Goal: Obtain resource: Obtain resource

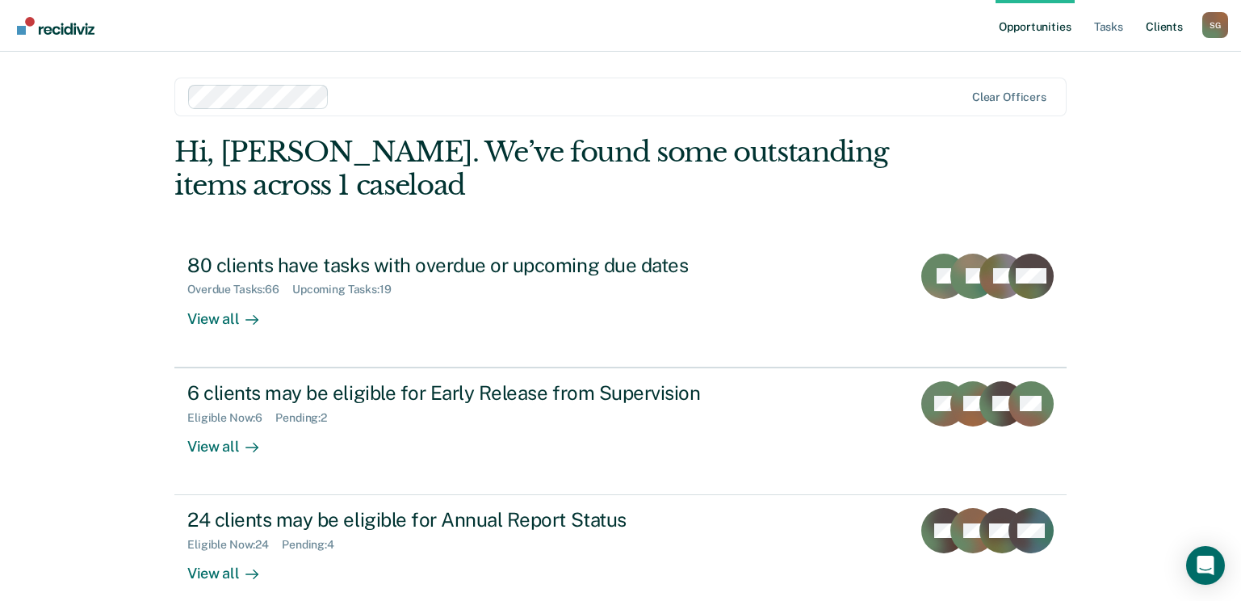
click at [1159, 29] on link "Client s" at bounding box center [1164, 26] width 44 height 52
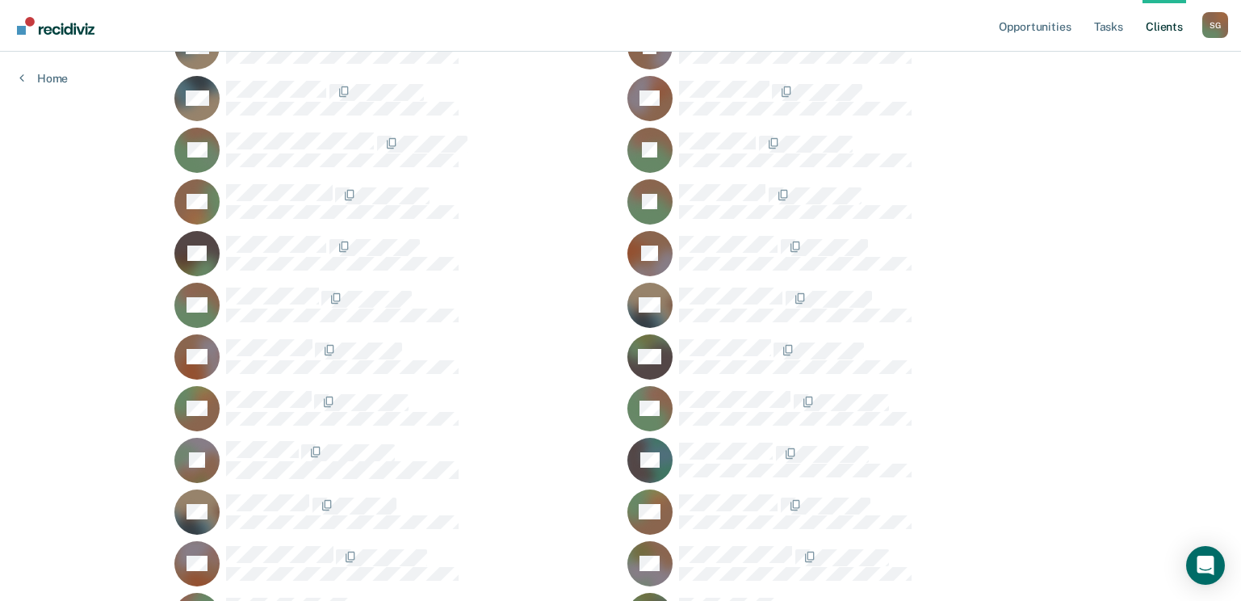
scroll to position [3332, 0]
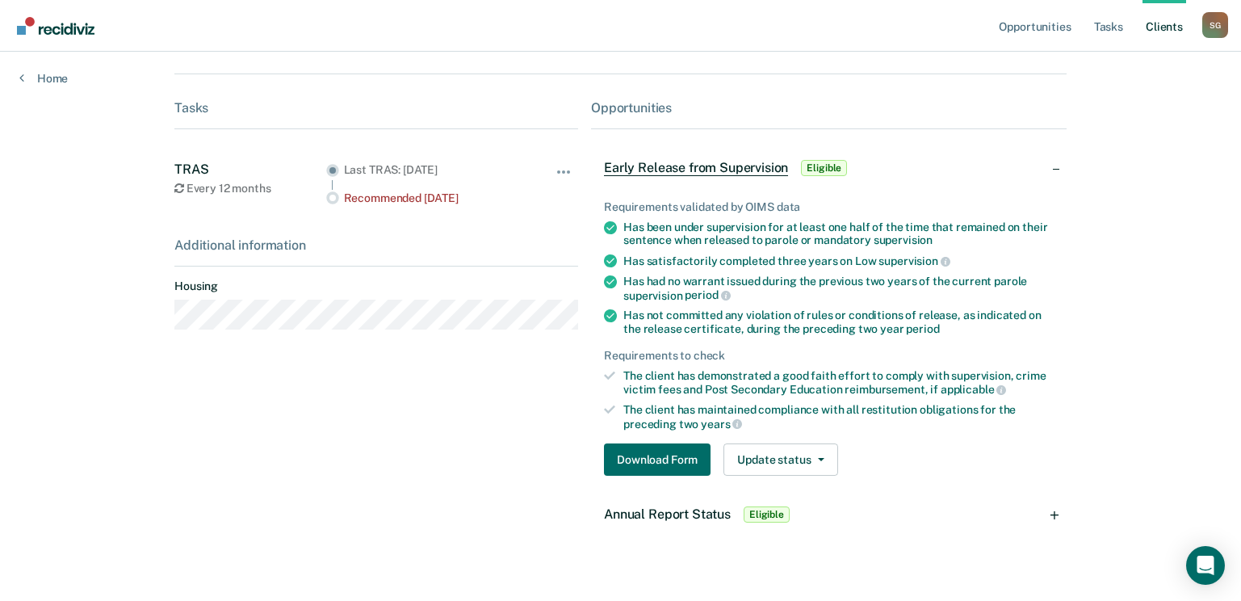
scroll to position [238, 0]
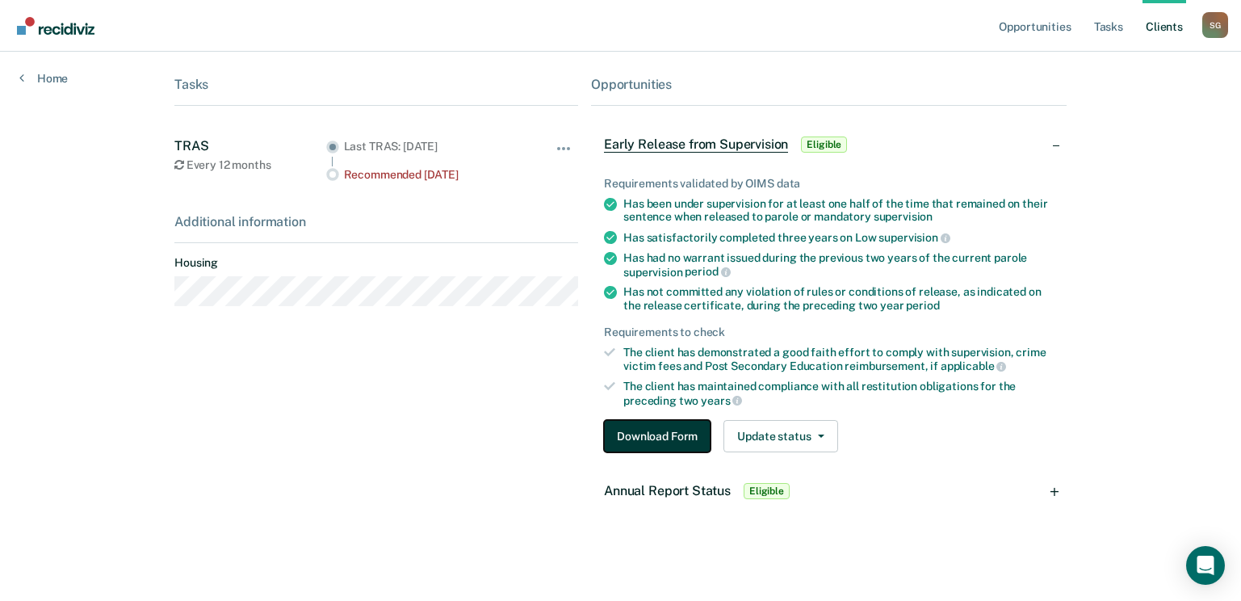
click at [673, 426] on button "Download Form" at bounding box center [657, 436] width 107 height 32
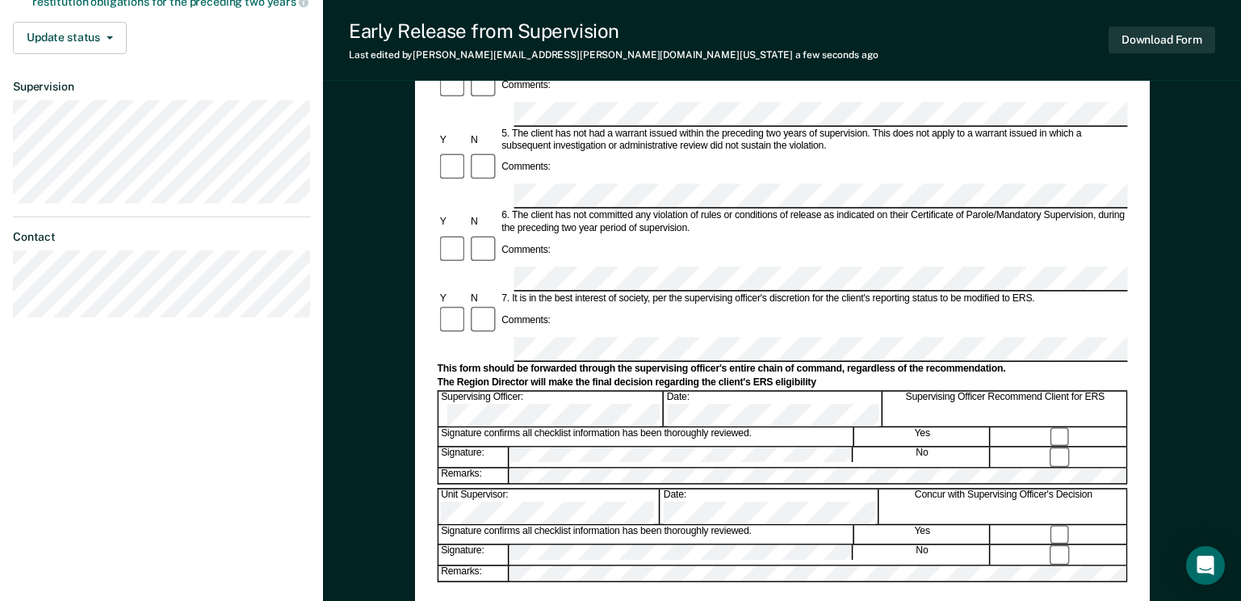
scroll to position [565, 0]
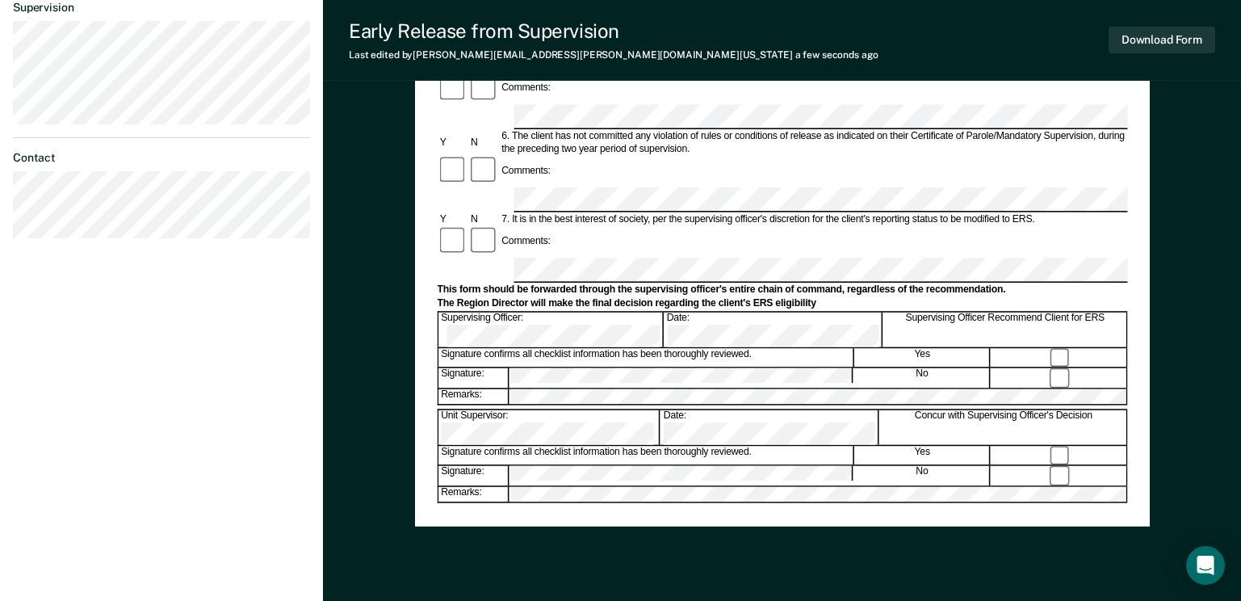
click at [543, 409] on div "Unit Supervisor: Date: Concur with Supervising Officer's Decision" at bounding box center [782, 427] width 690 height 36
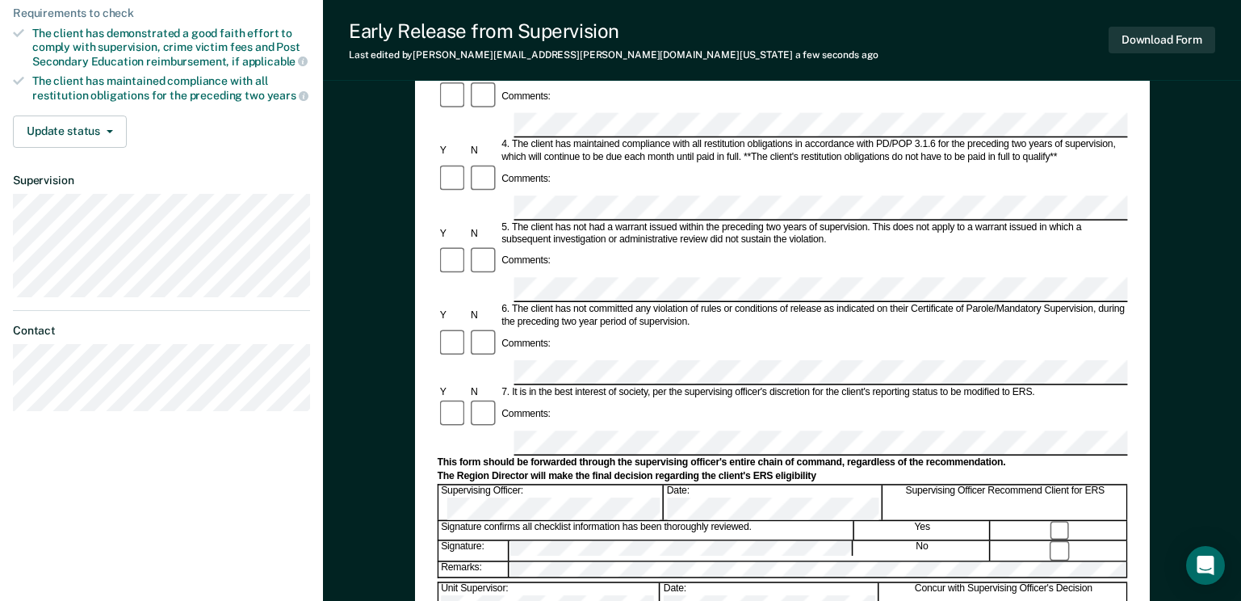
scroll to position [404, 0]
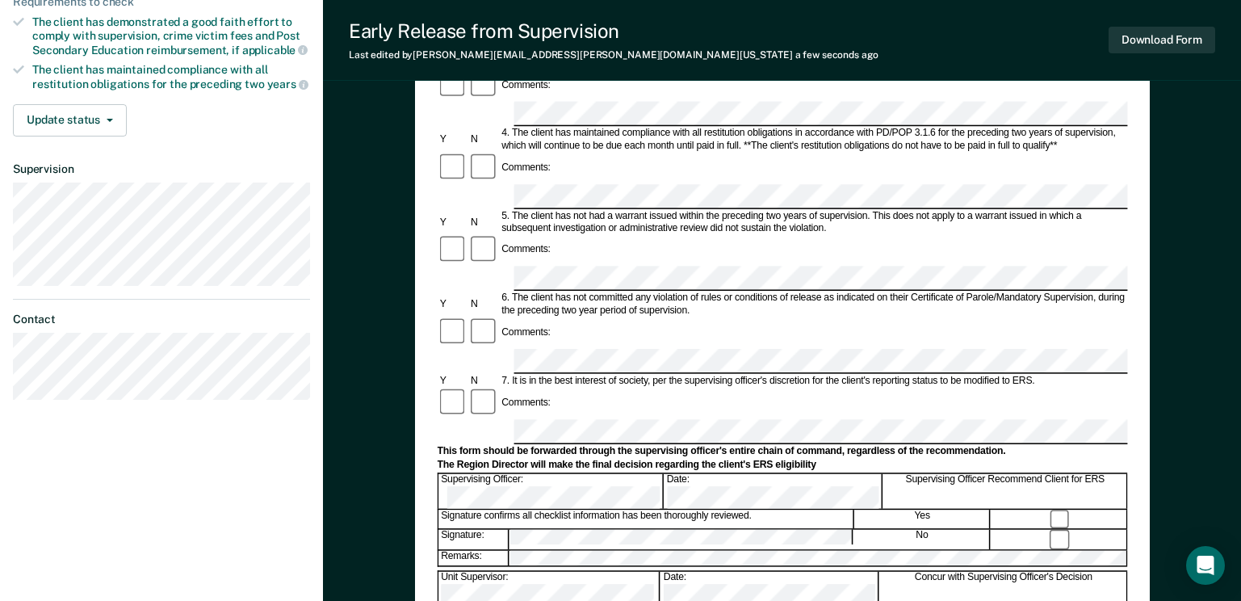
click at [373, 282] on div "Early Release from Supervision (ERS) Checklist, Recommendation, and Determinati…" at bounding box center [782, 254] width 918 height 1117
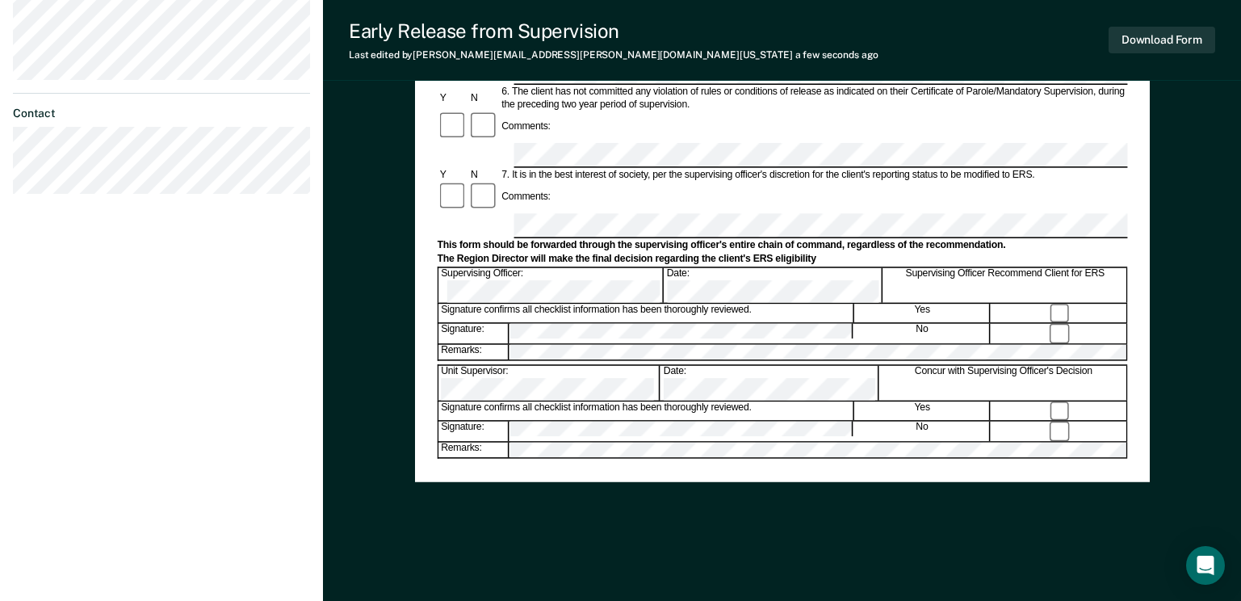
scroll to position [617, 0]
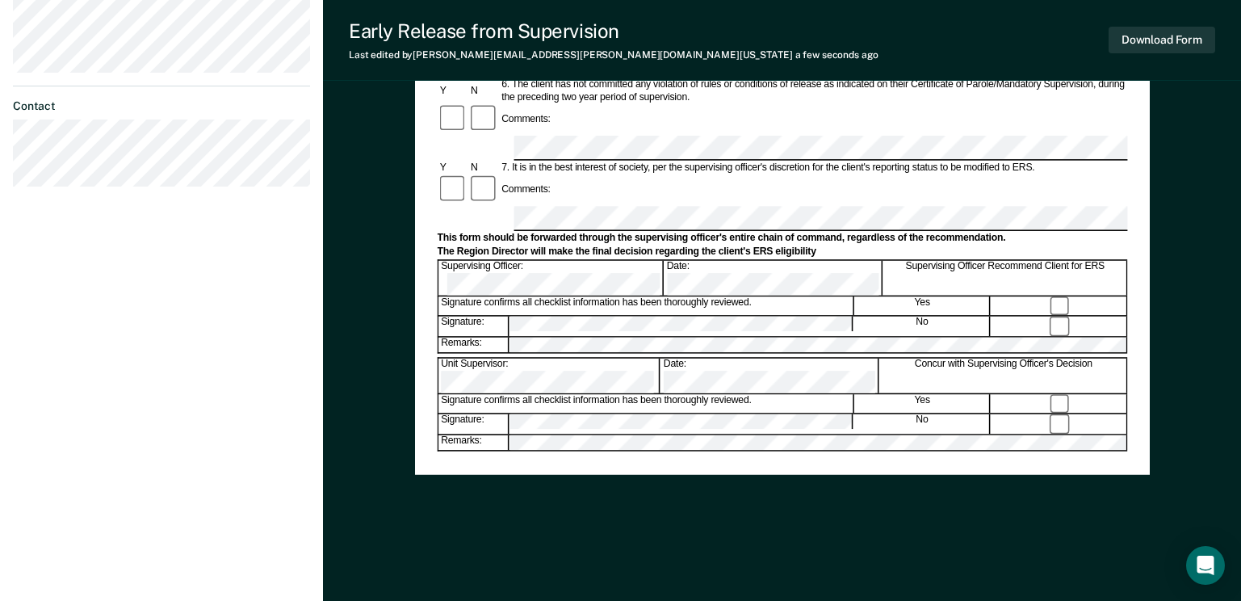
click at [783, 499] on div "Early Release from Supervision (ERS) Checklist, Recommendation, and Determinati…" at bounding box center [782, 42] width 735 height 1066
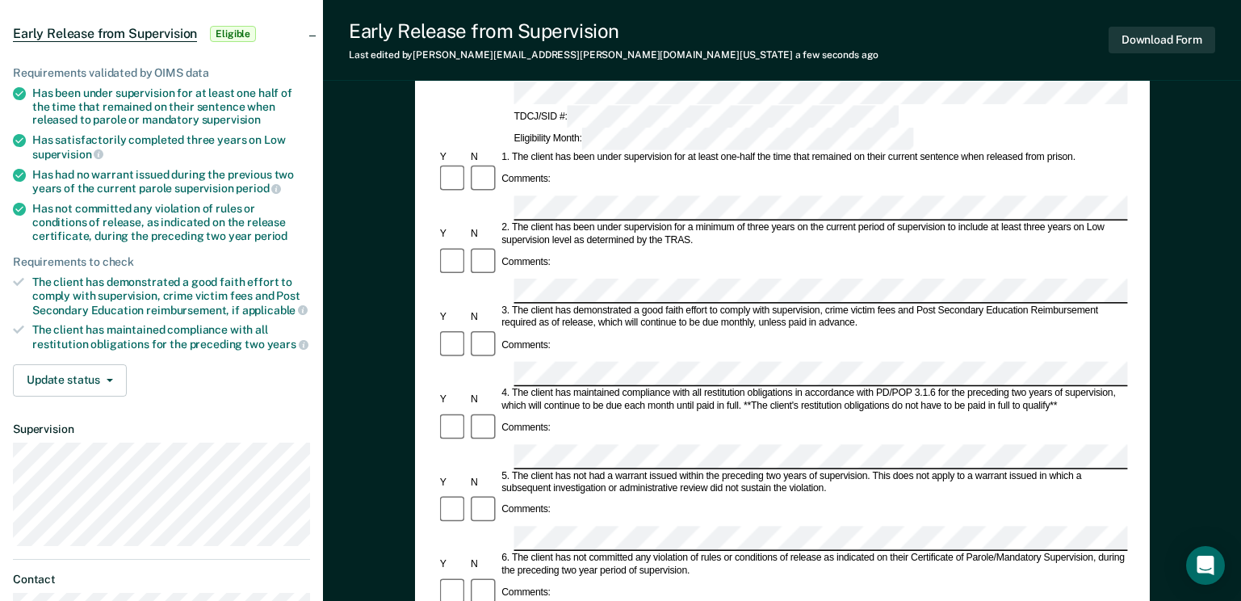
scroll to position [0, 0]
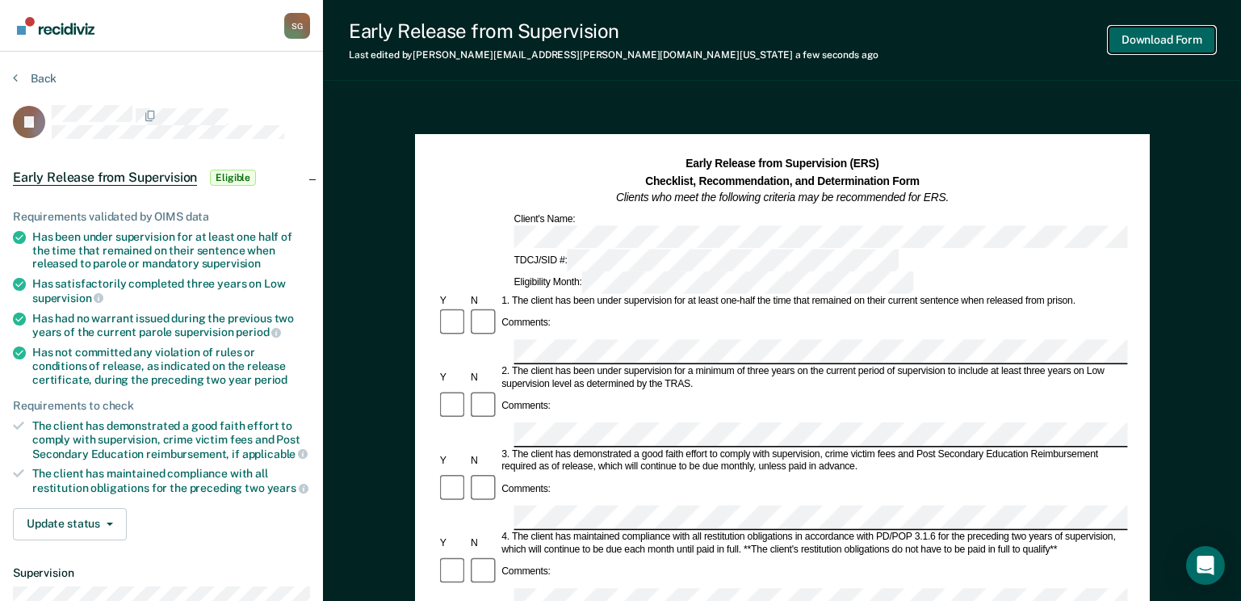
click at [1146, 33] on button "Download Form" at bounding box center [1161, 40] width 107 height 27
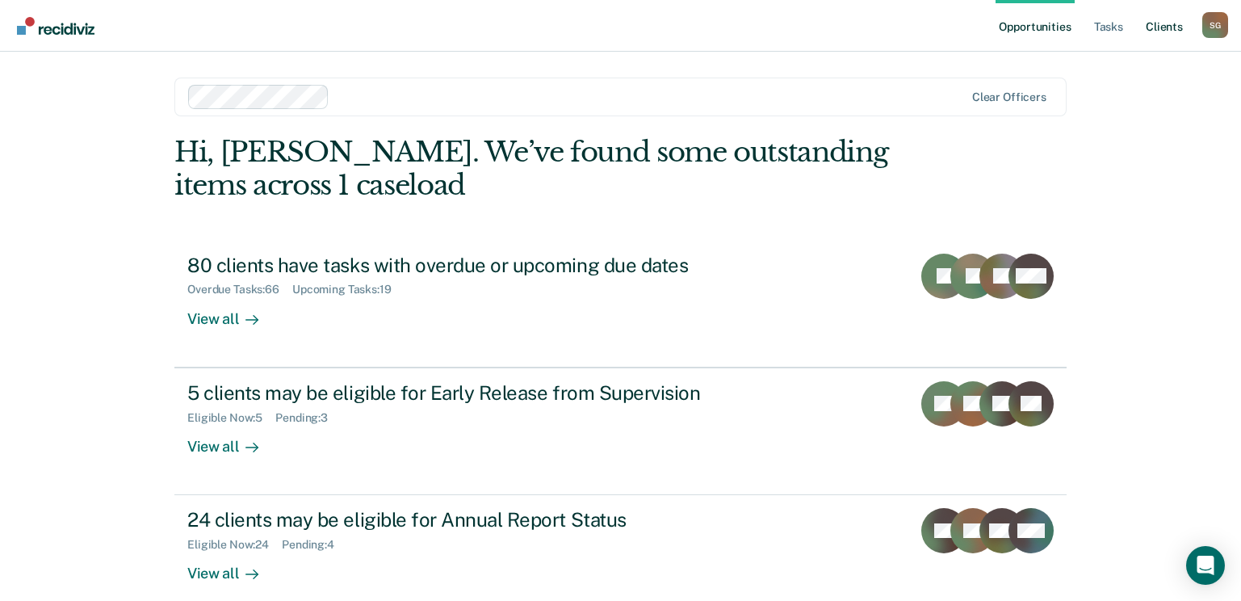
click at [1159, 26] on link "Client s" at bounding box center [1164, 26] width 44 height 52
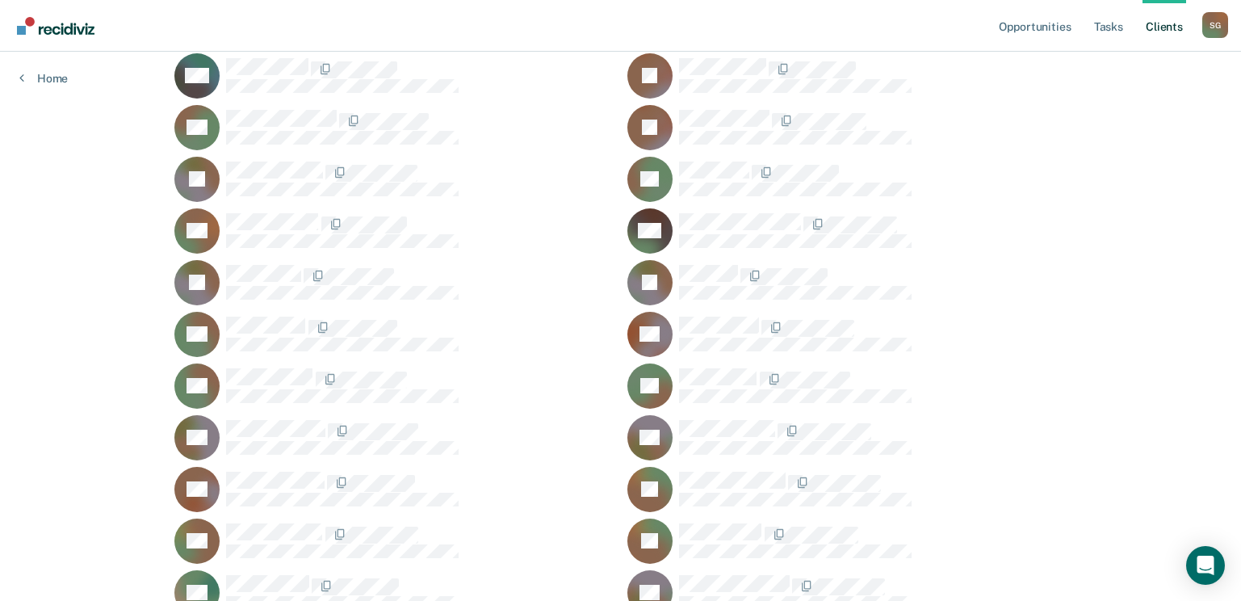
scroll to position [161, 0]
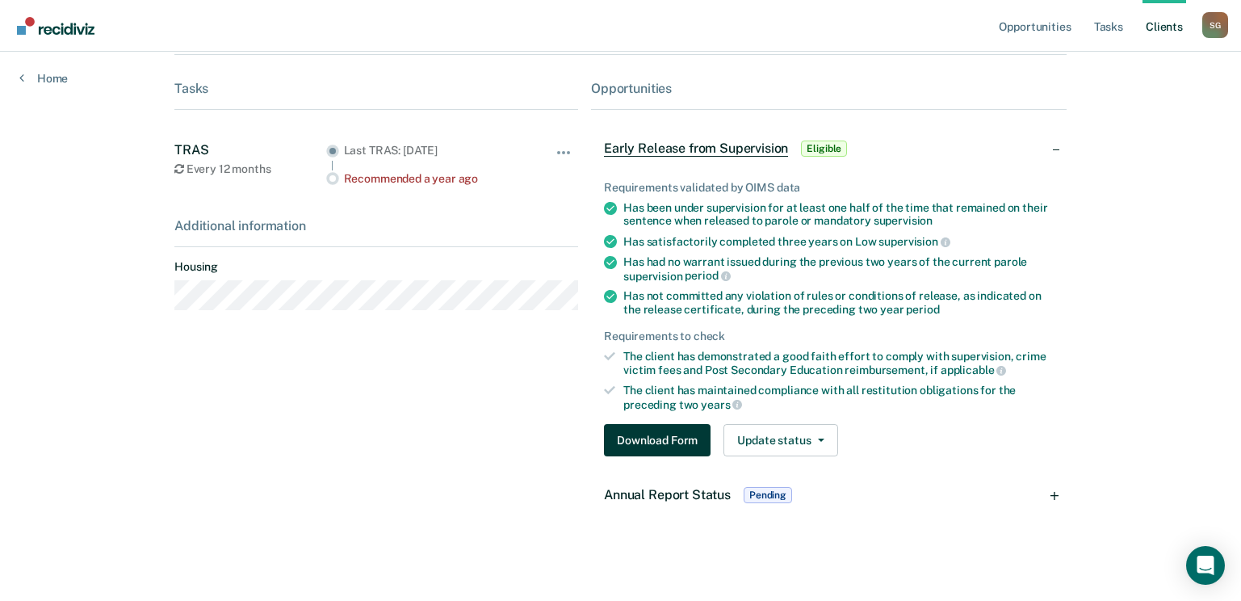
scroll to position [238, 0]
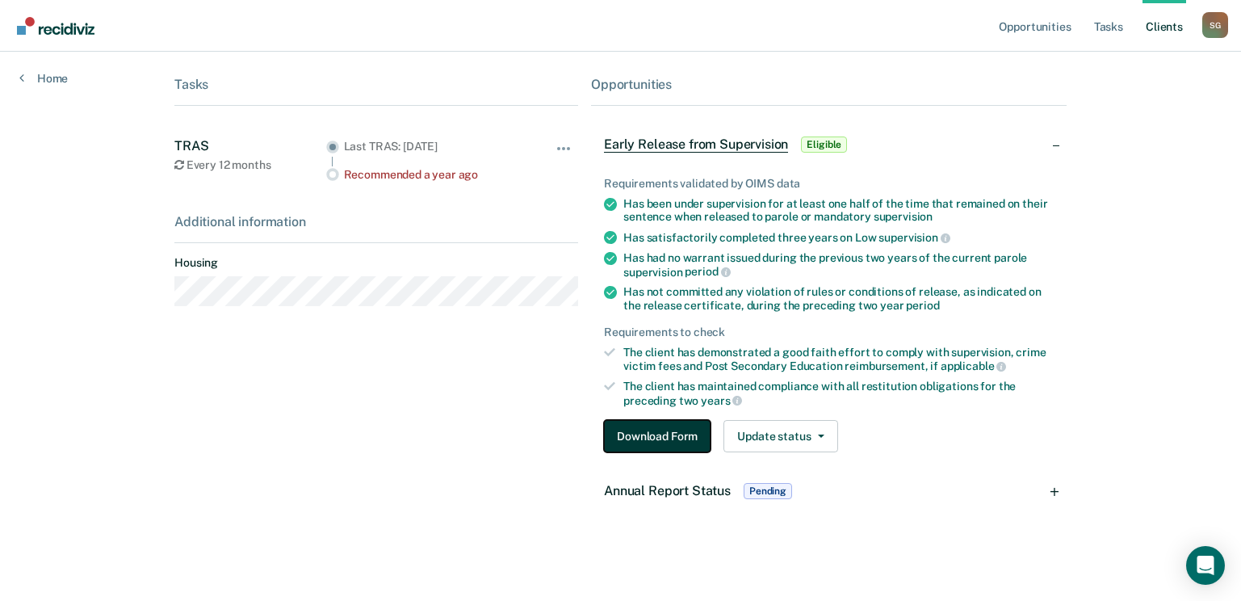
click at [656, 438] on button "Download Form" at bounding box center [657, 436] width 107 height 32
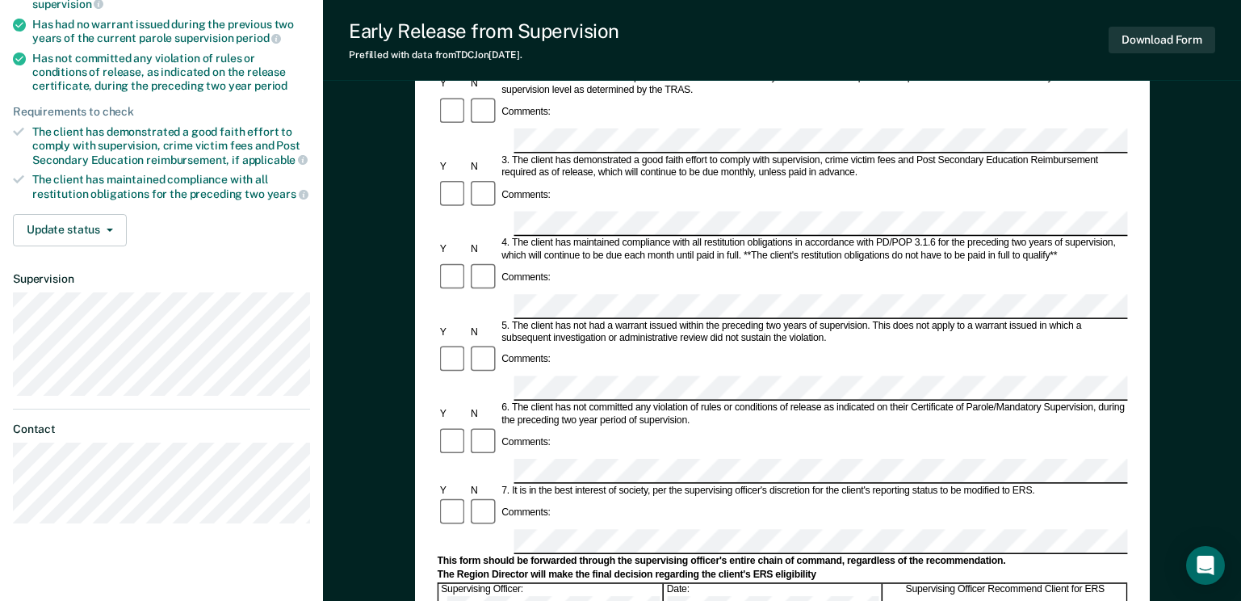
scroll to position [323, 0]
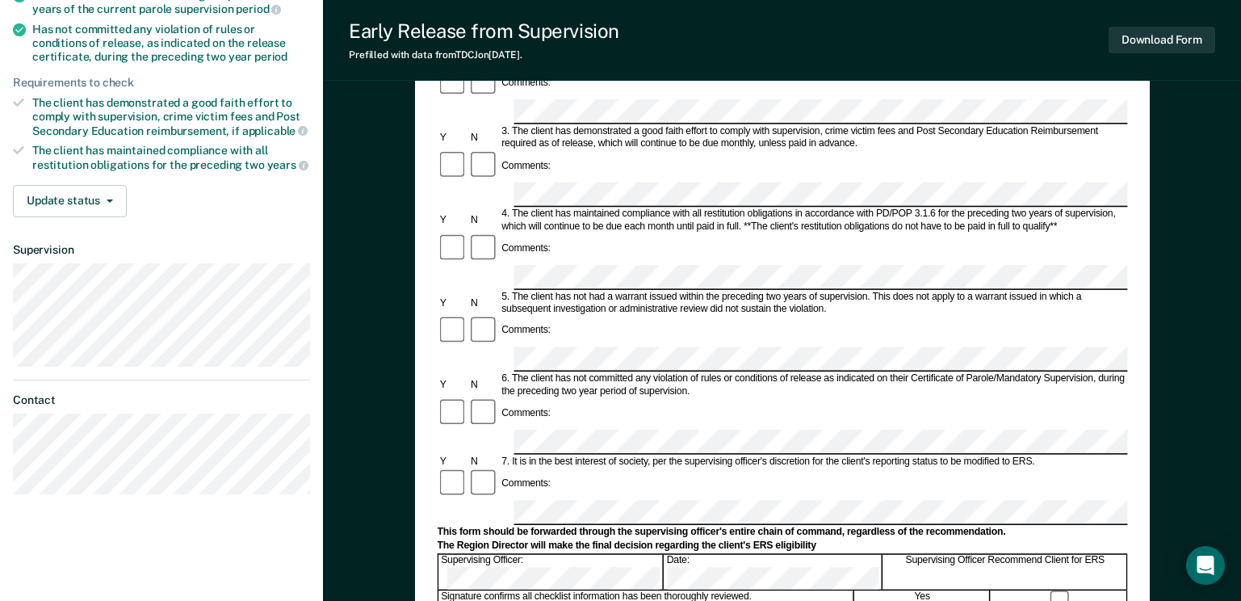
click at [773, 553] on div "Supervising Officer: Date: Supervising Officer Recommend Client for ERS" at bounding box center [782, 571] width 690 height 36
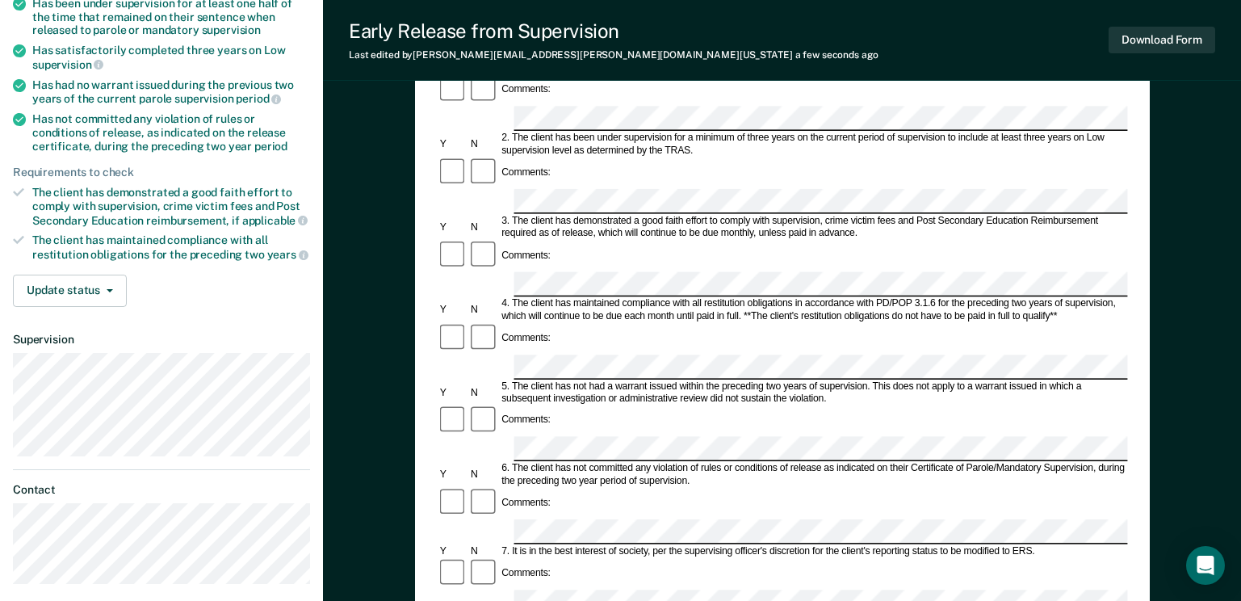
scroll to position [0, 0]
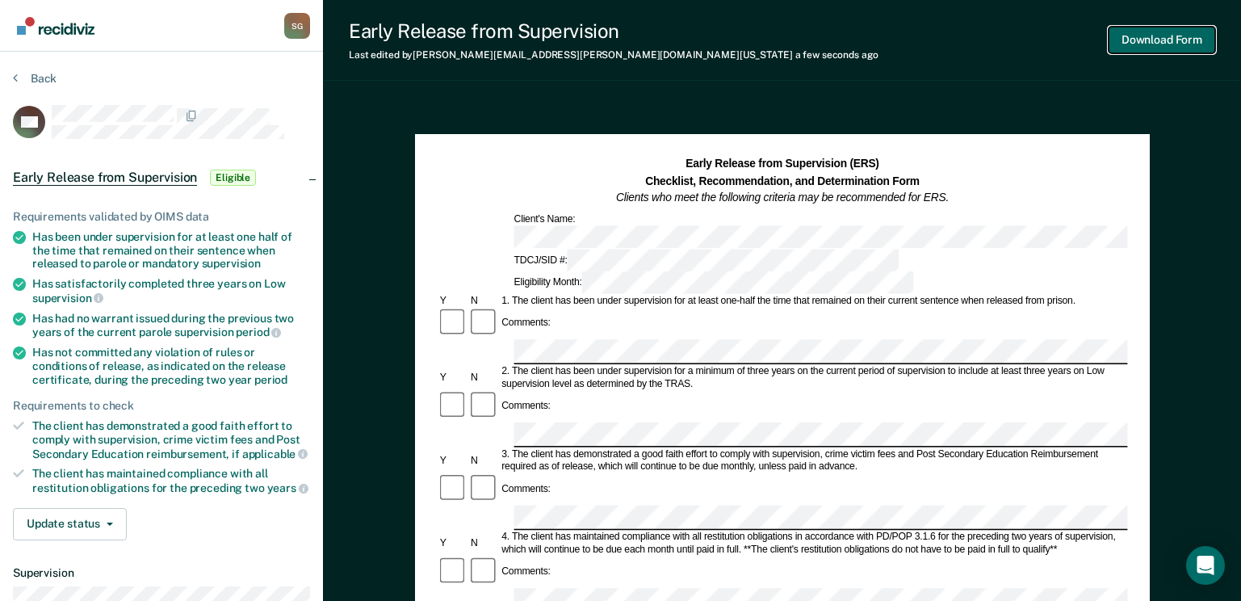
click at [1156, 31] on button "Download Form" at bounding box center [1161, 40] width 107 height 27
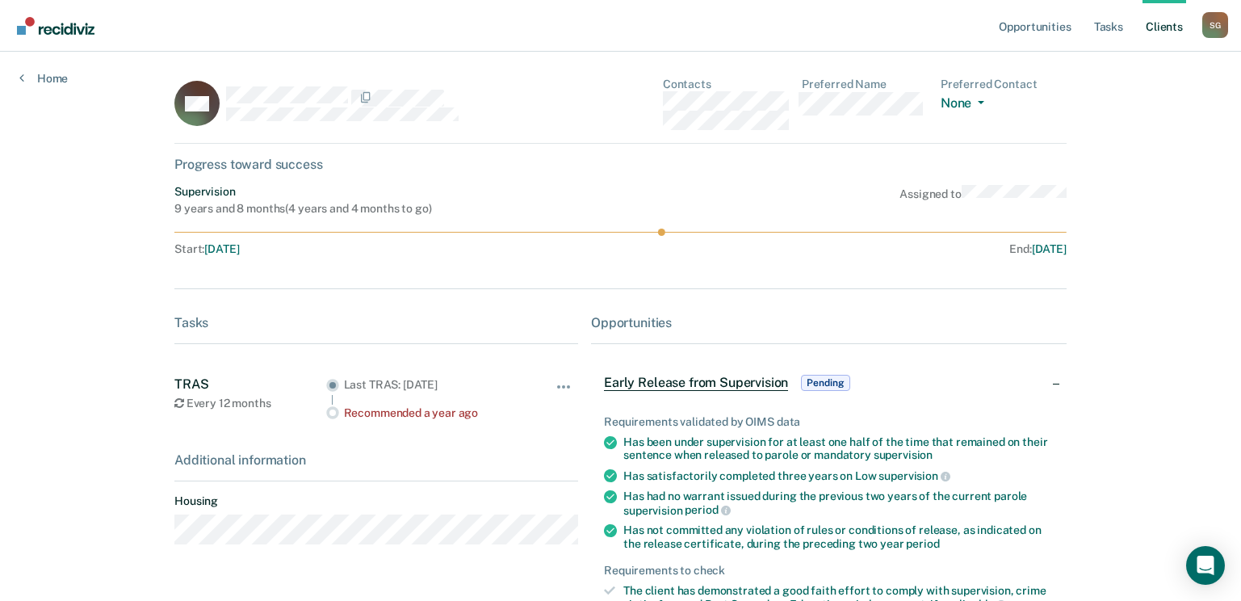
click at [1158, 26] on link "Client s" at bounding box center [1164, 26] width 44 height 52
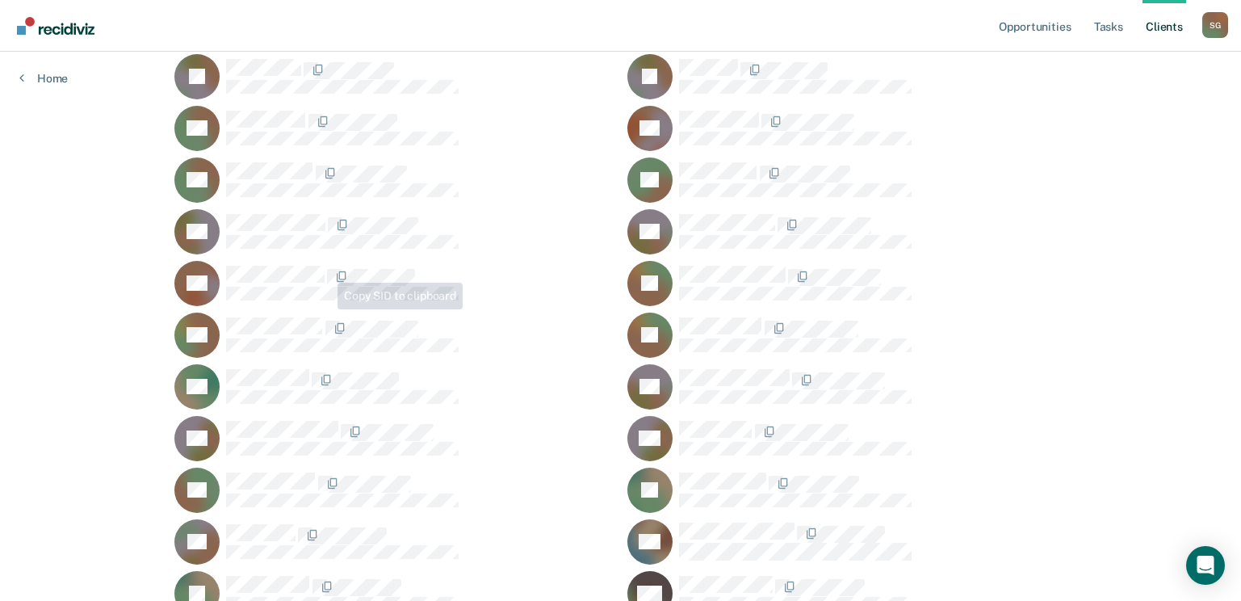
scroll to position [404, 0]
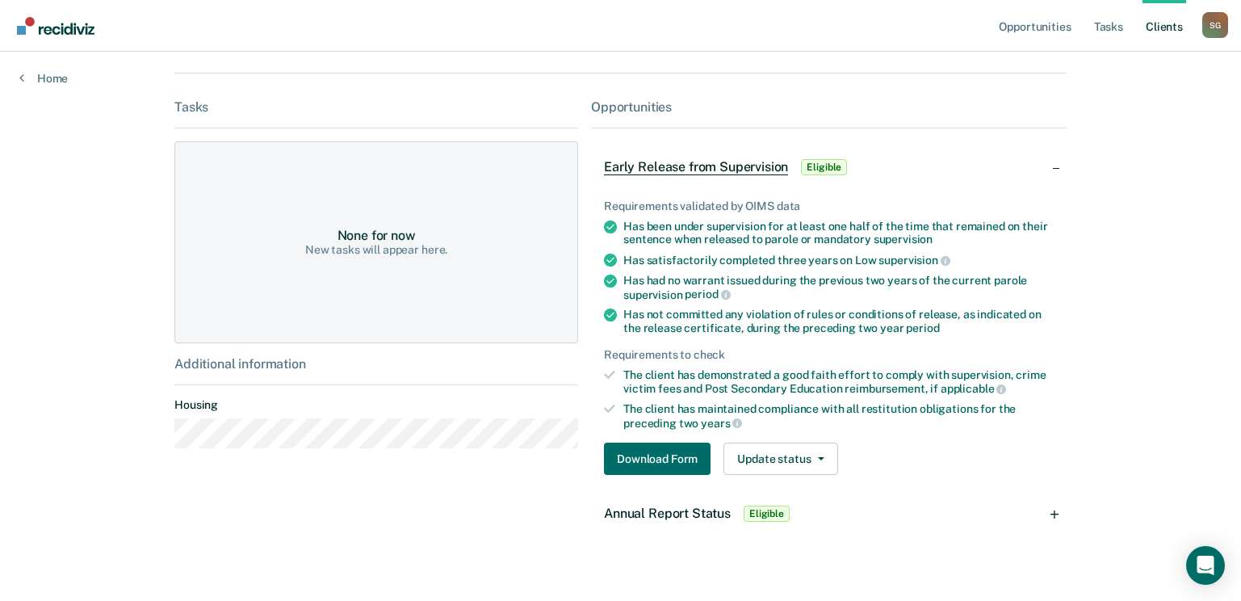
scroll to position [238, 0]
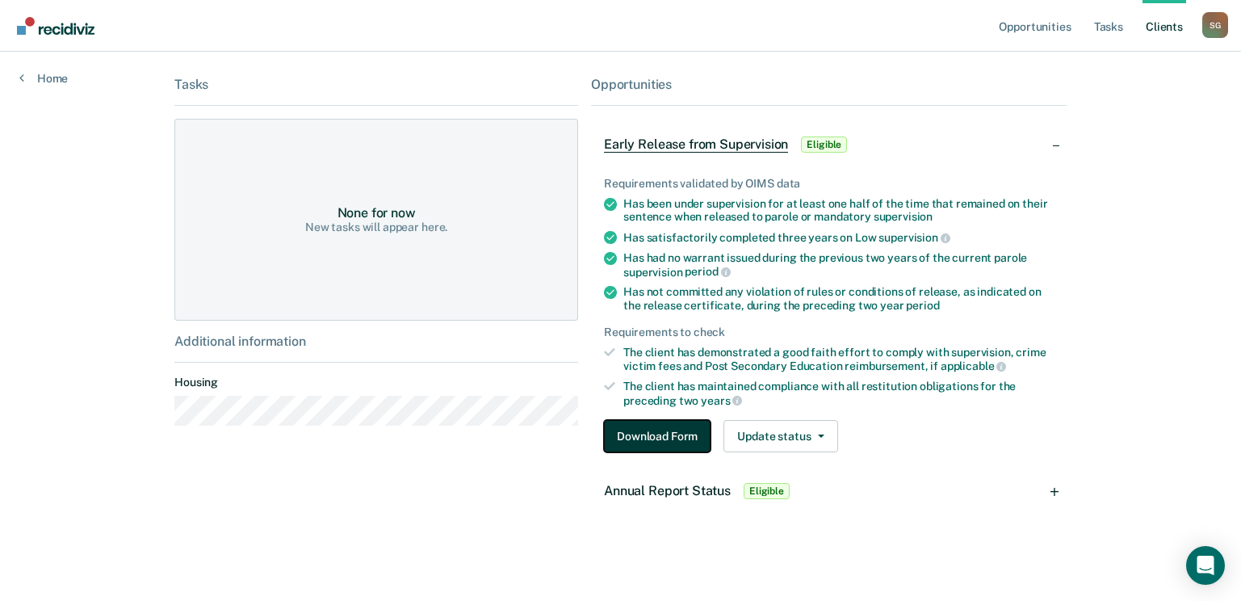
click at [668, 435] on button "Download Form" at bounding box center [657, 436] width 107 height 32
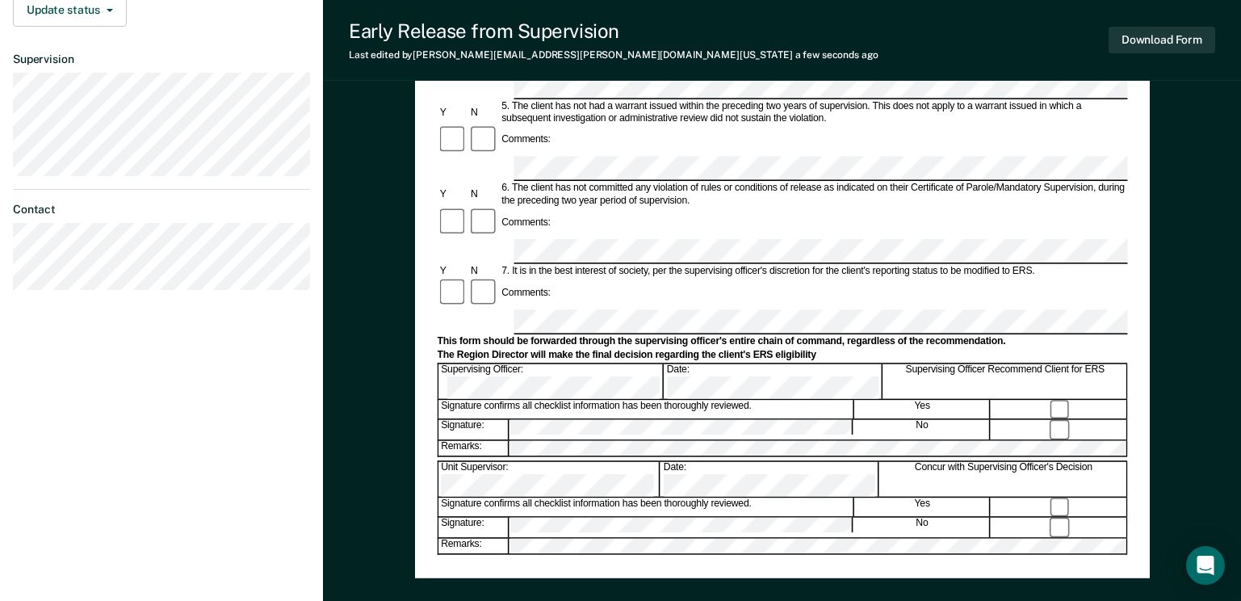
scroll to position [484, 0]
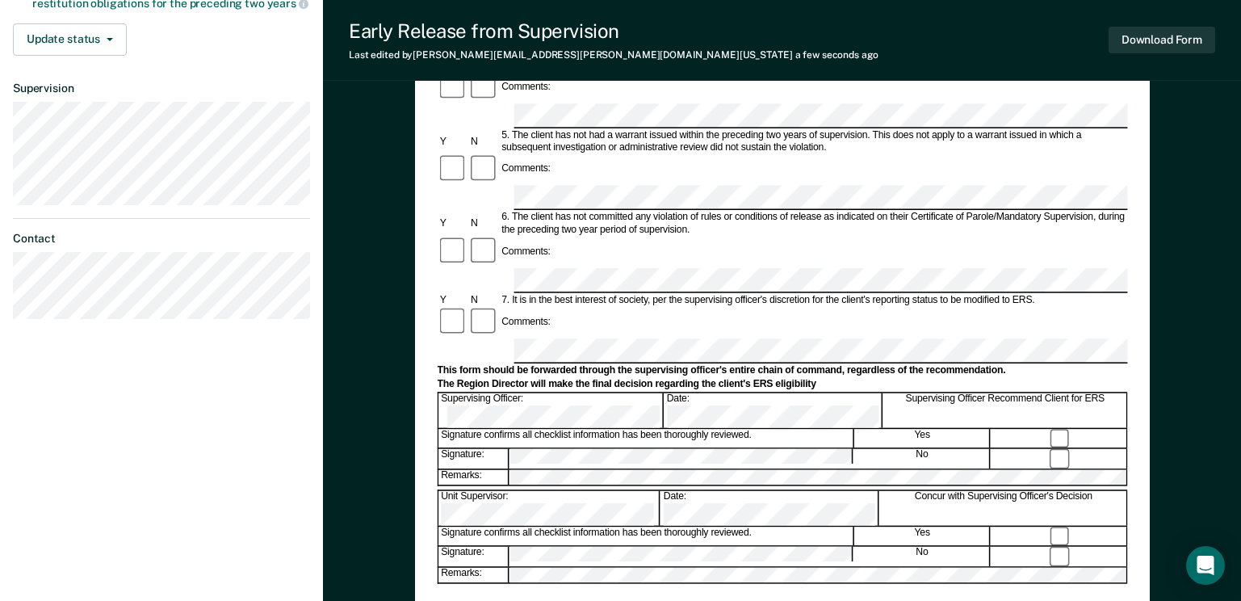
click at [656, 579] on div "Early Release from Supervision (ERS) Checklist, Recommendation, and Determinati…" at bounding box center [782, 128] width 690 height 913
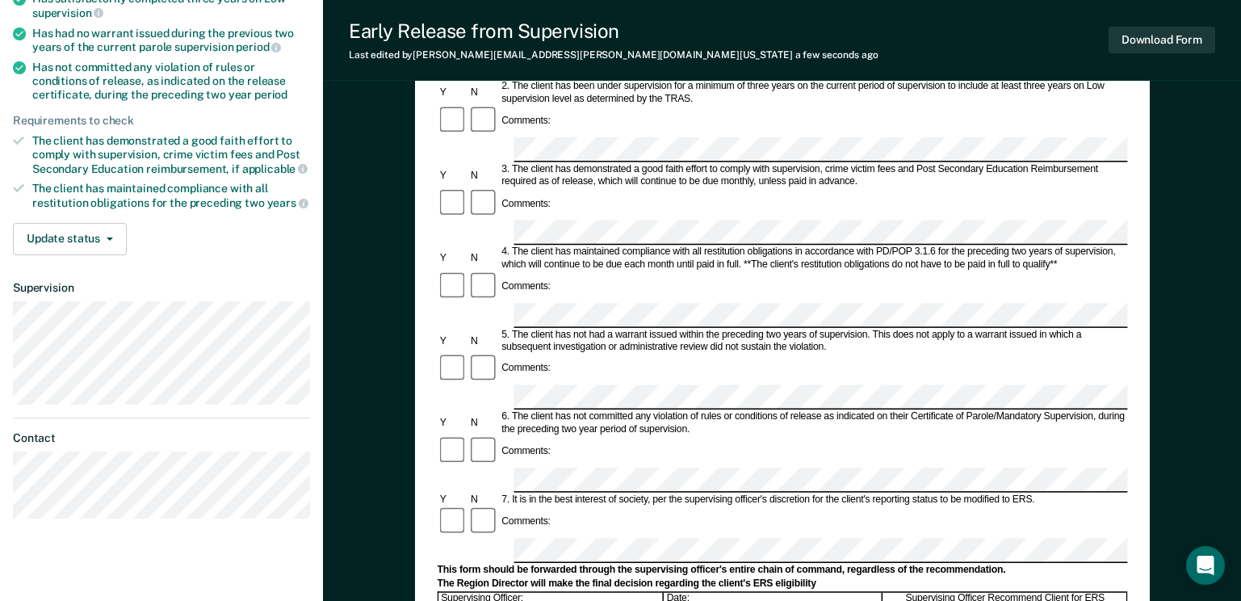
scroll to position [404, 0]
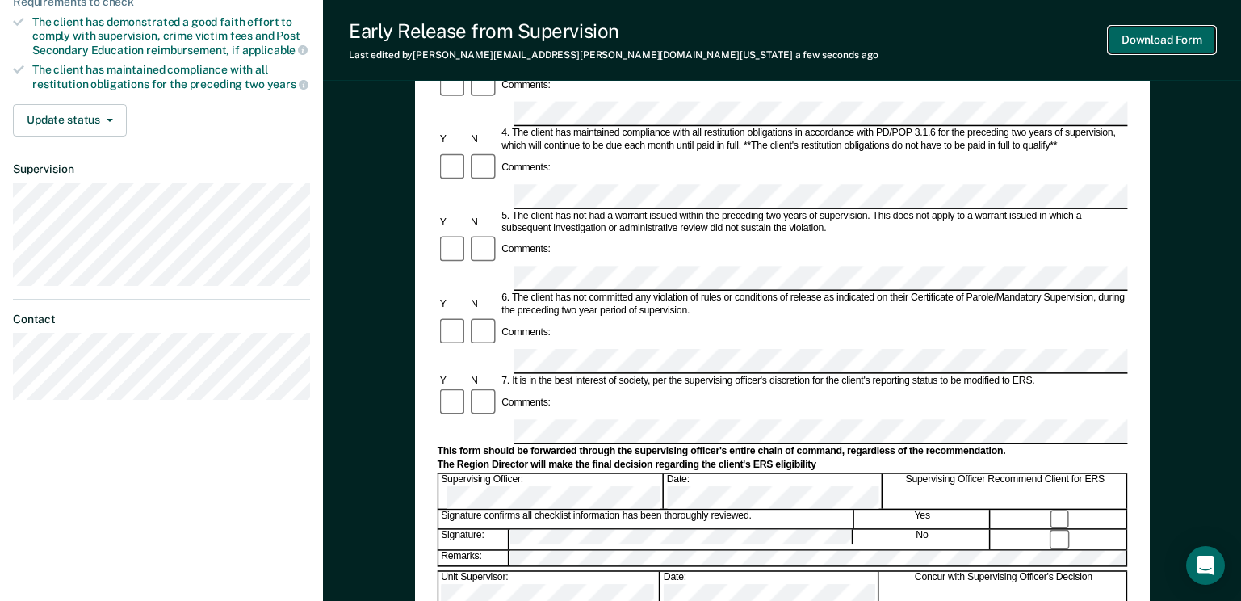
click at [1161, 44] on button "Download Form" at bounding box center [1161, 40] width 107 height 27
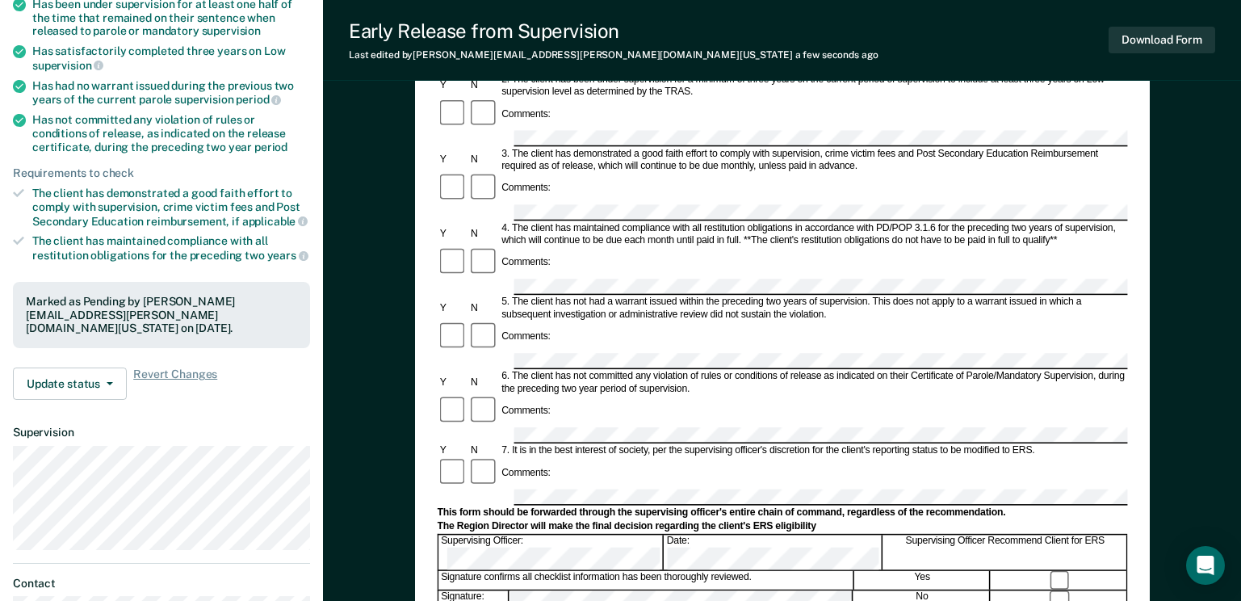
scroll to position [0, 0]
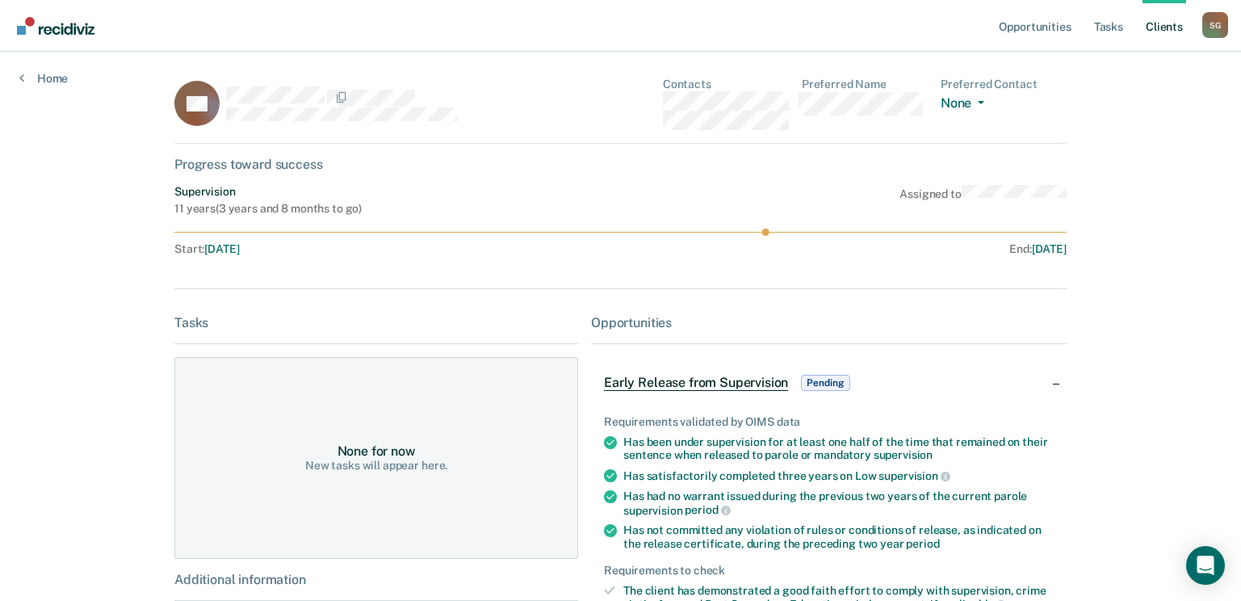
click at [1175, 26] on link "Client s" at bounding box center [1164, 26] width 44 height 52
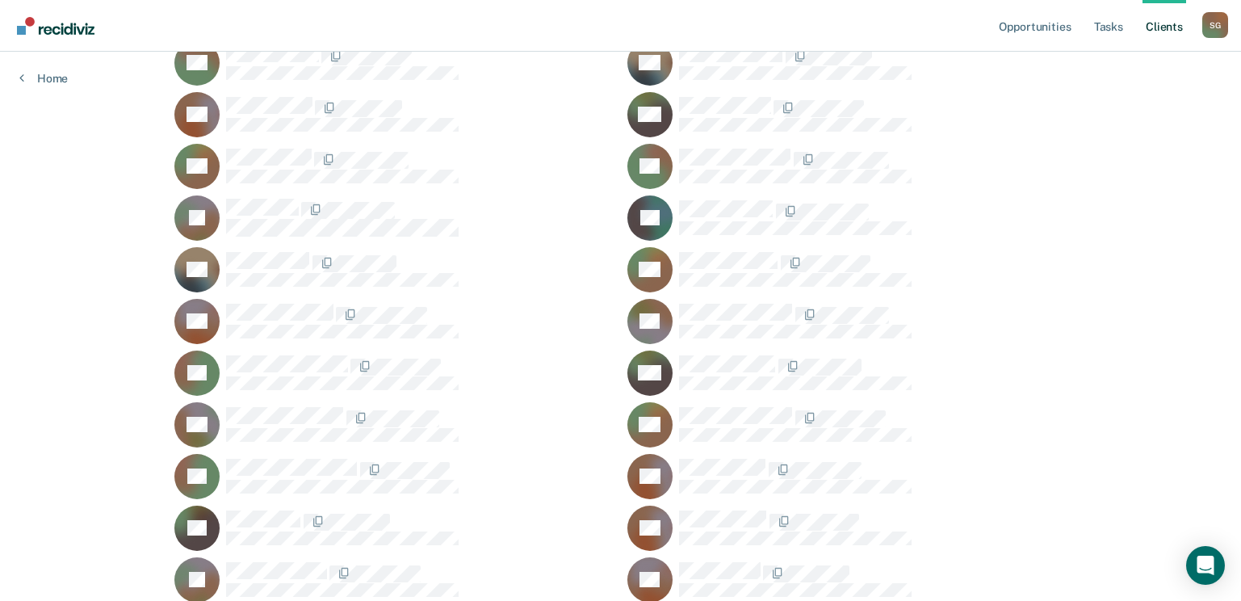
scroll to position [3714, 0]
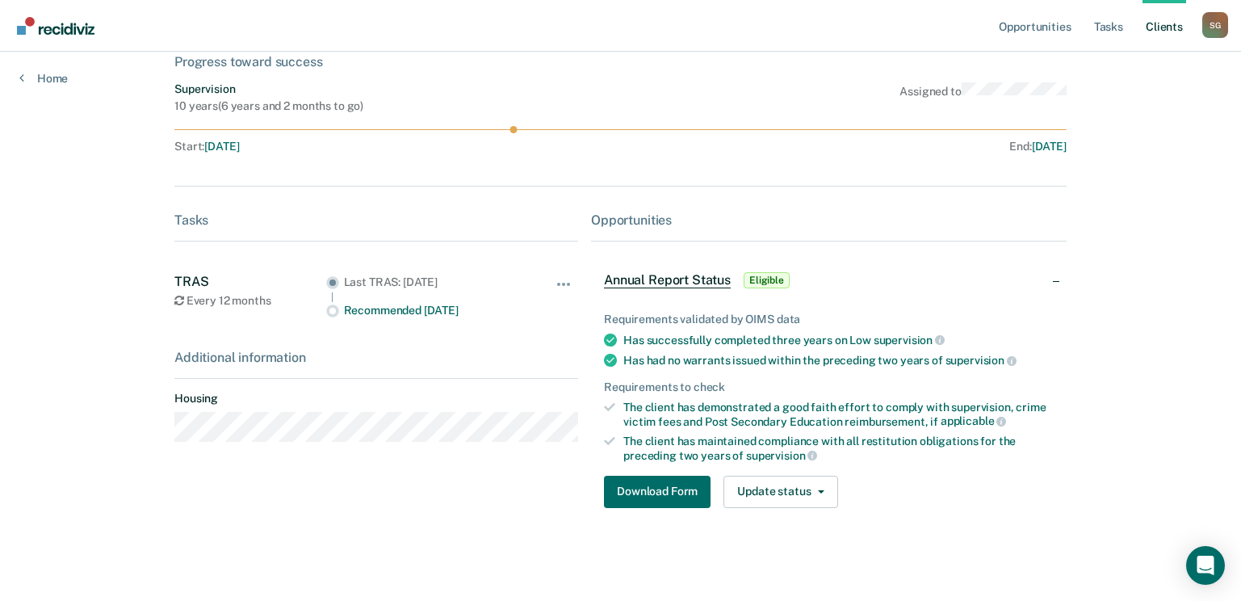
scroll to position [122, 0]
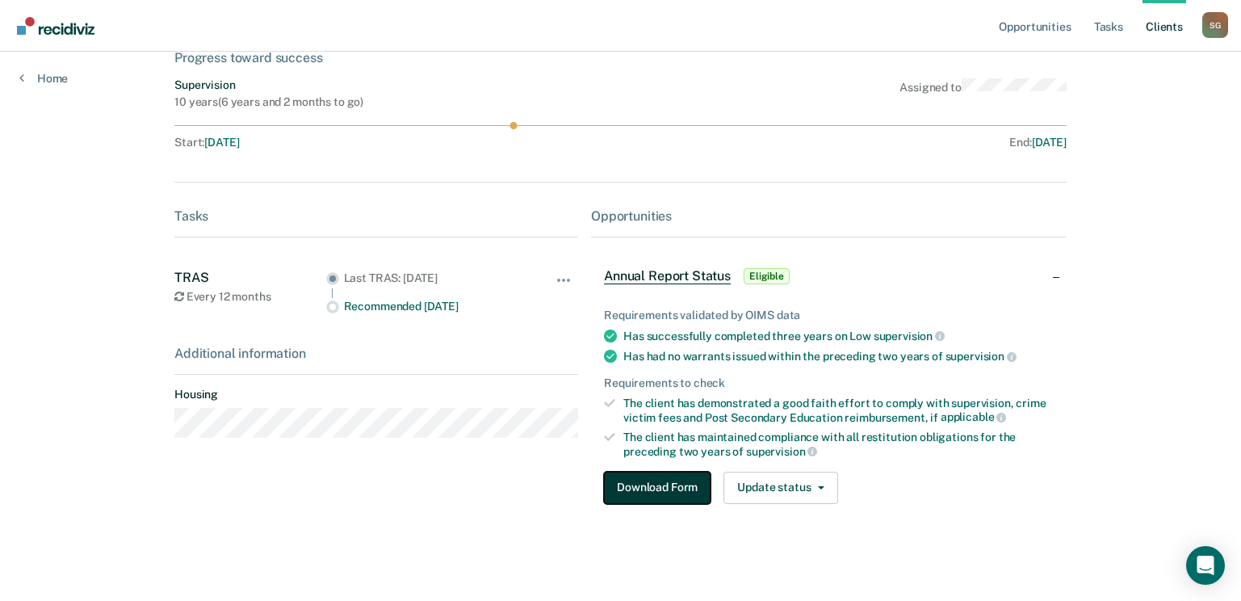
click at [639, 487] on button "Download Form" at bounding box center [657, 487] width 107 height 32
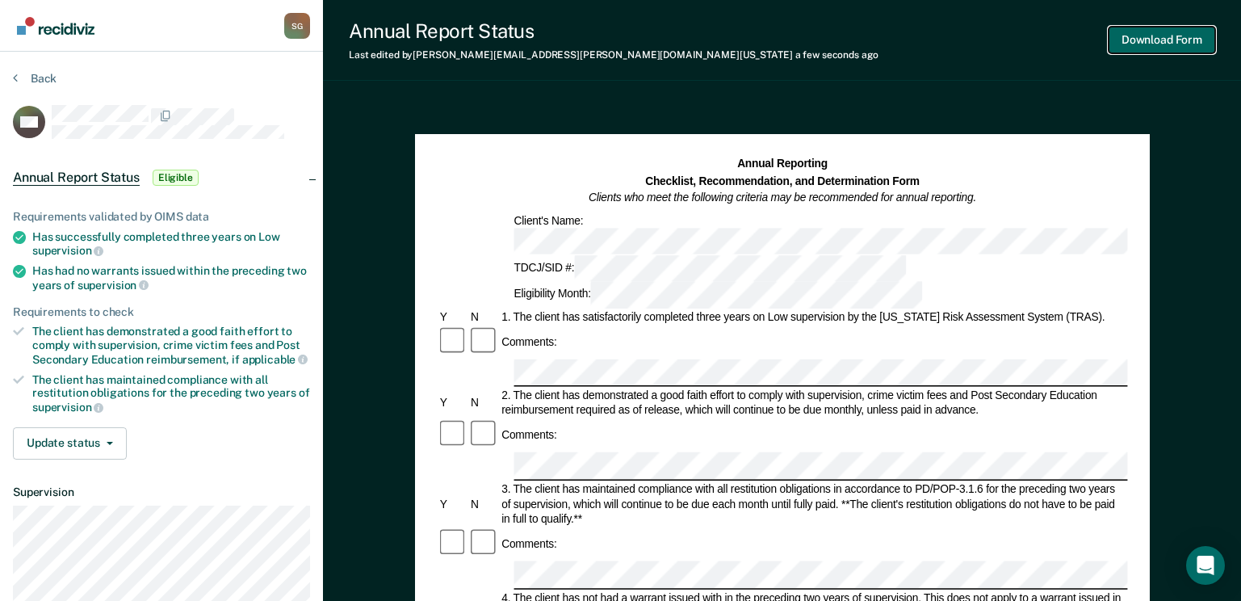
click at [1150, 32] on button "Download Form" at bounding box center [1161, 40] width 107 height 27
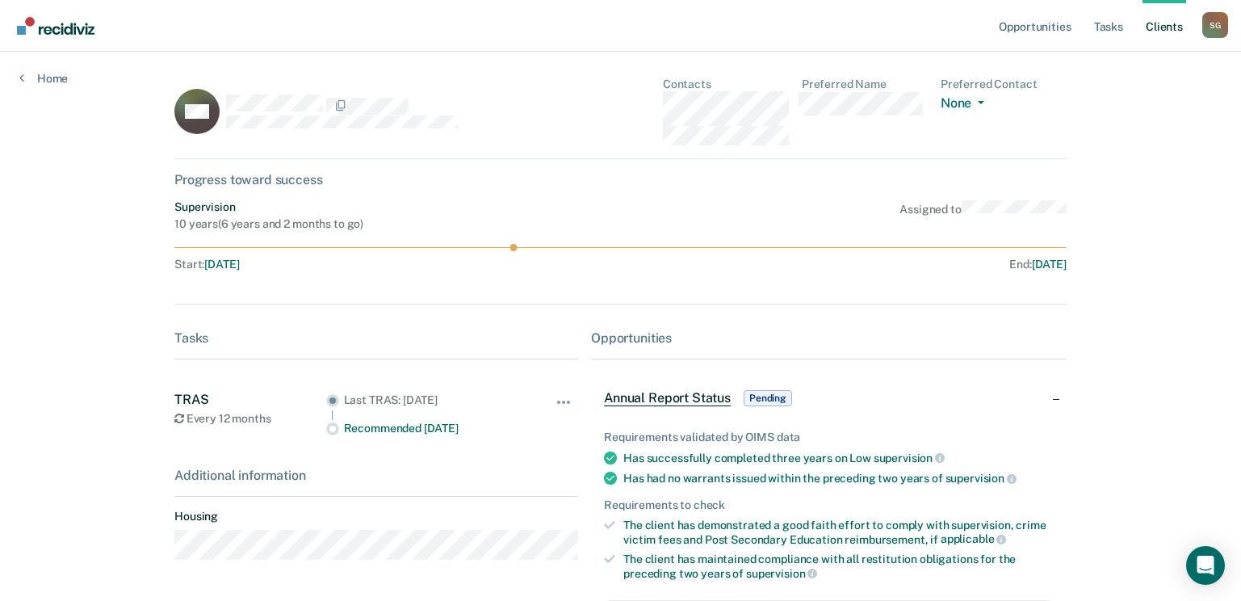
click at [1154, 31] on link "Client s" at bounding box center [1164, 26] width 44 height 52
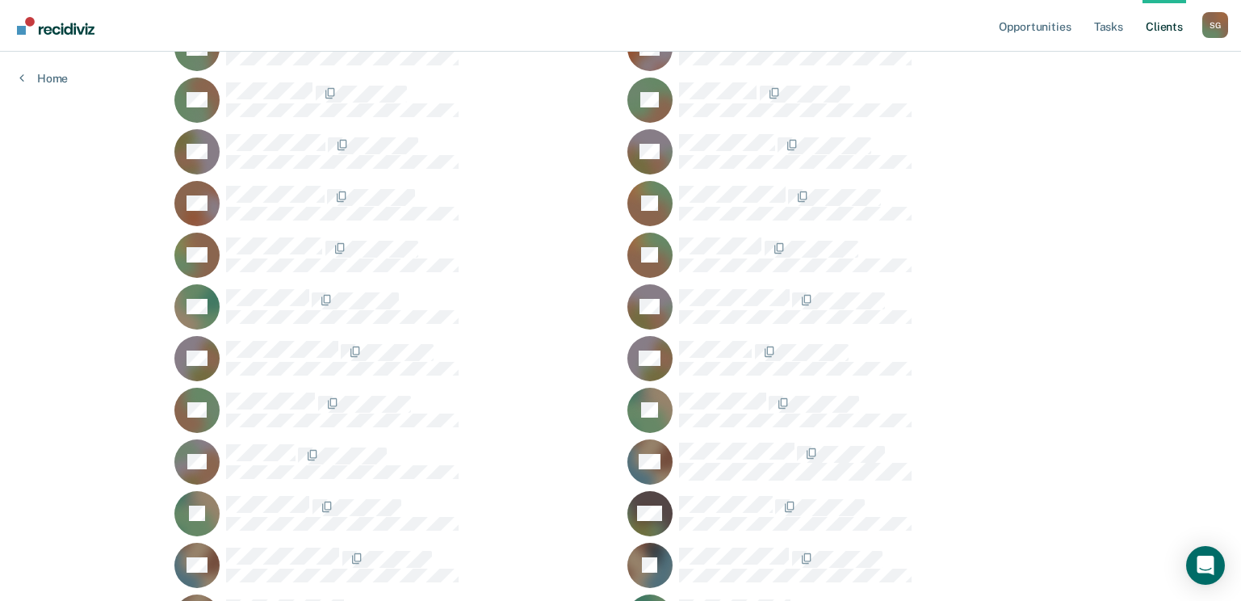
scroll to position [484, 0]
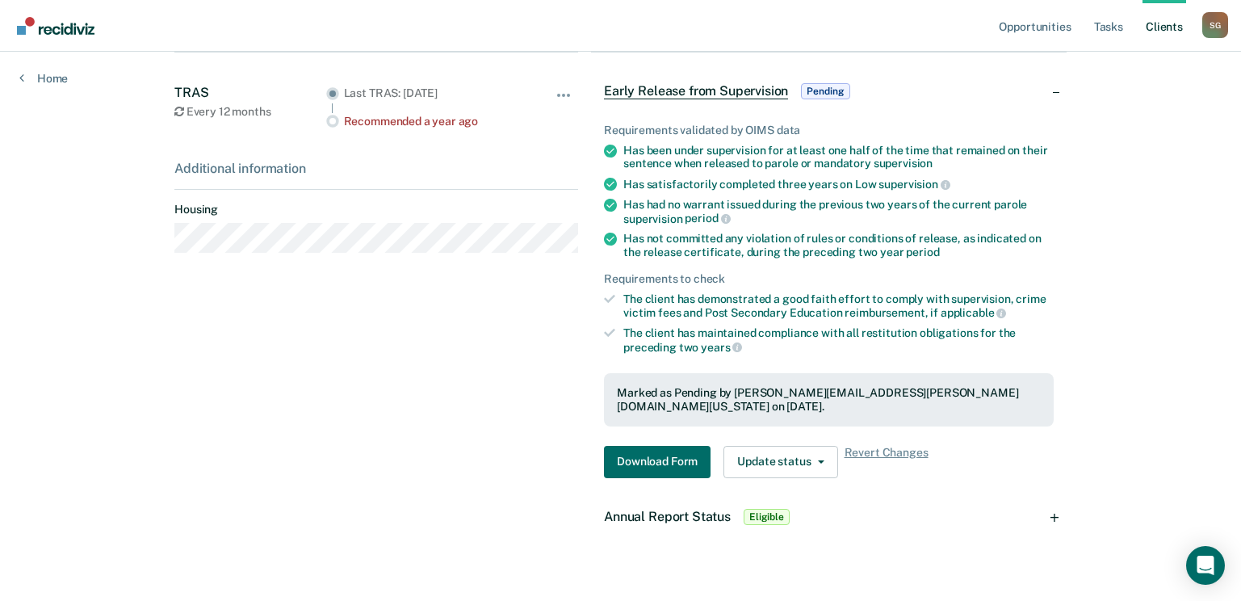
scroll to position [304, 0]
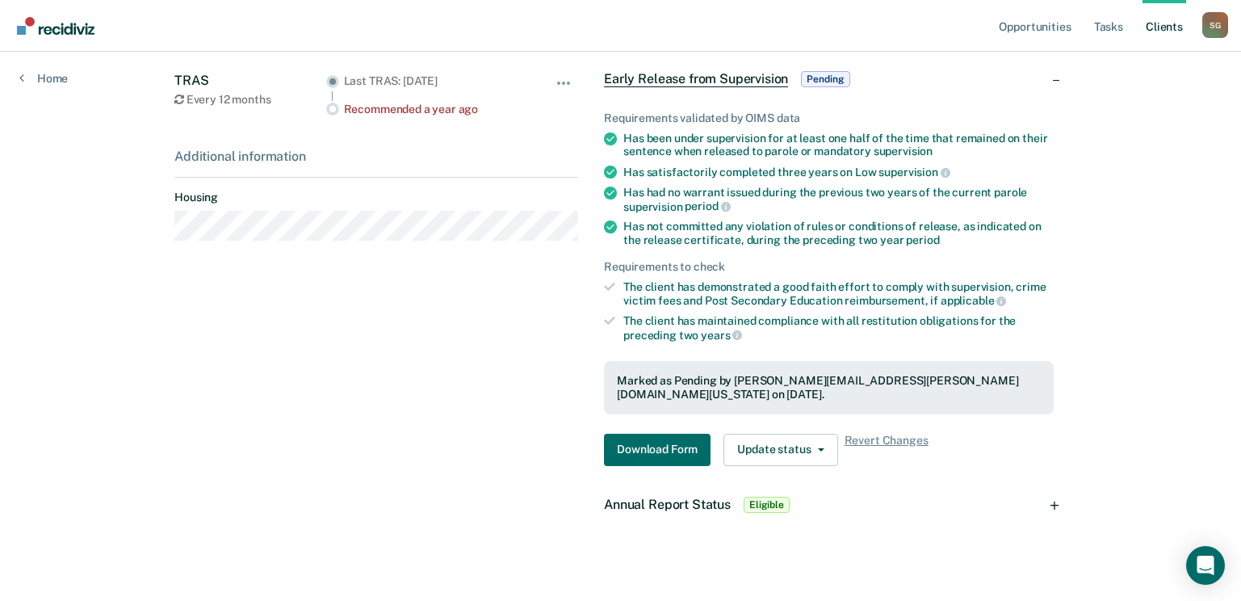
click at [685, 497] on span "Annual Report Status" at bounding box center [667, 504] width 127 height 15
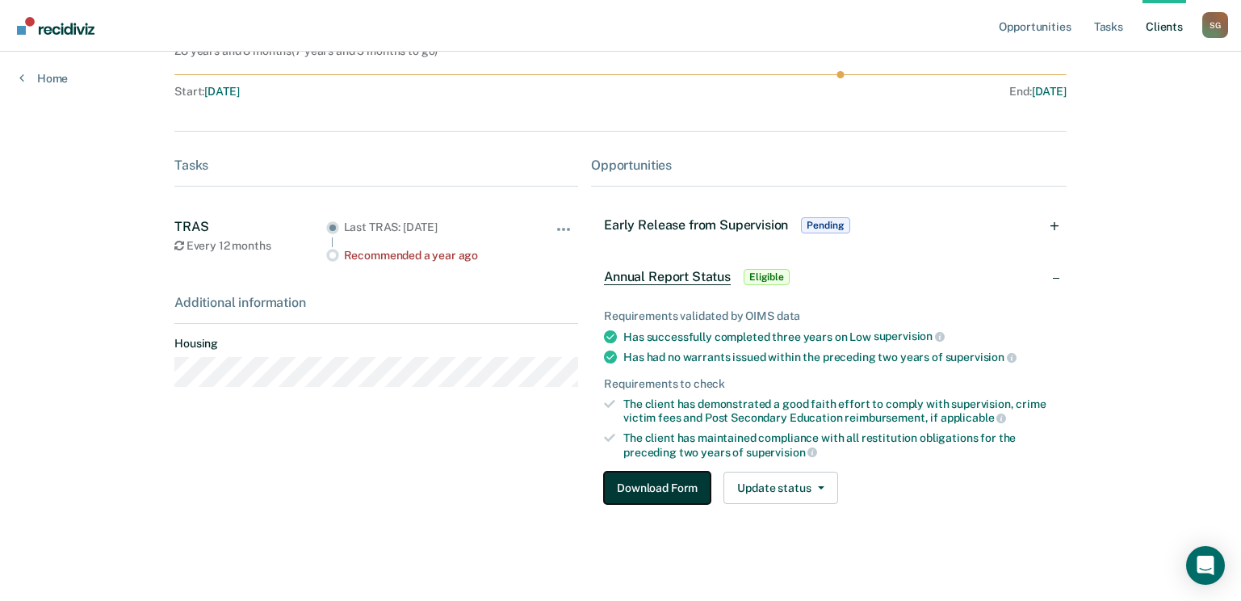
click at [674, 480] on button "Download Form" at bounding box center [657, 487] width 107 height 32
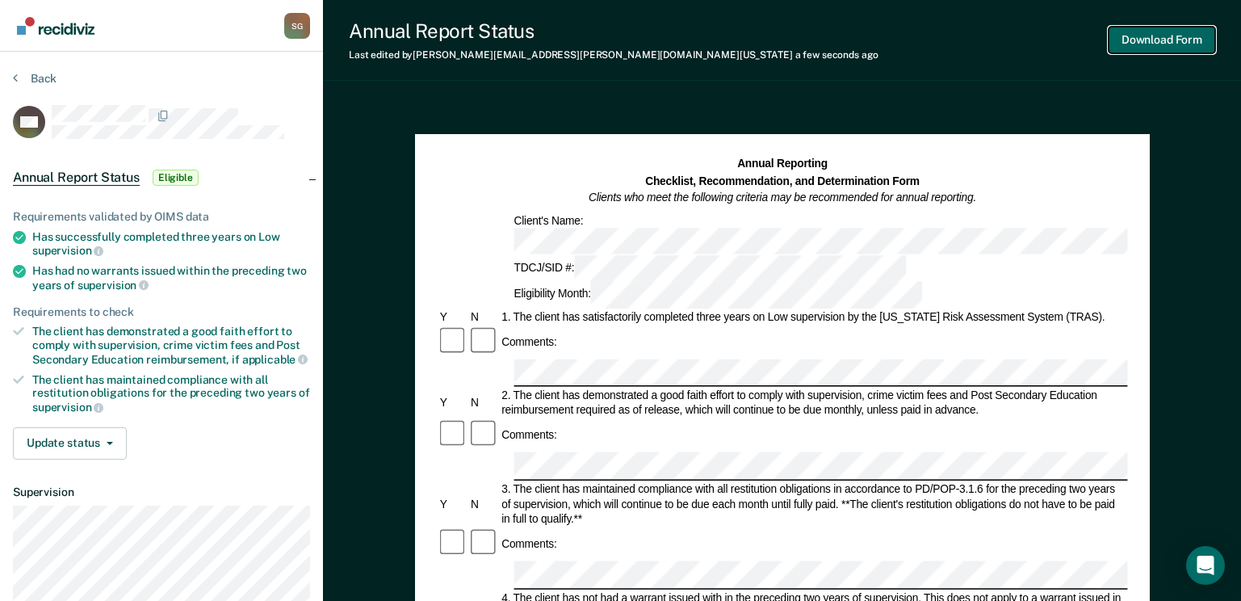
click at [1150, 40] on button "Download Form" at bounding box center [1161, 40] width 107 height 27
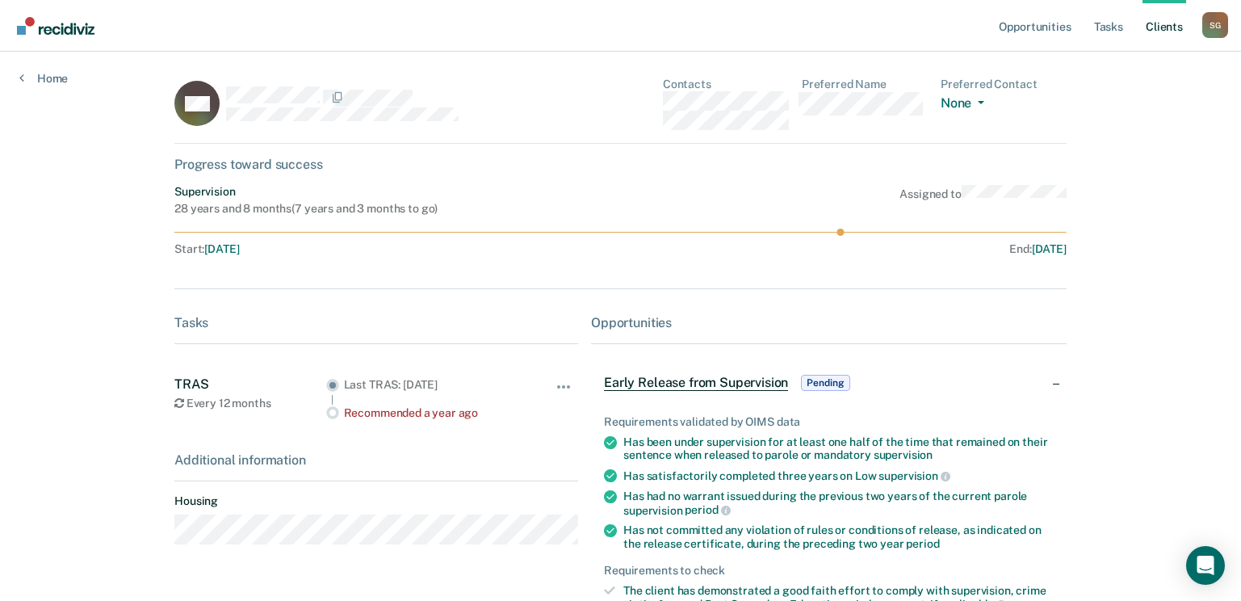
click at [1166, 22] on link "Client s" at bounding box center [1164, 26] width 44 height 52
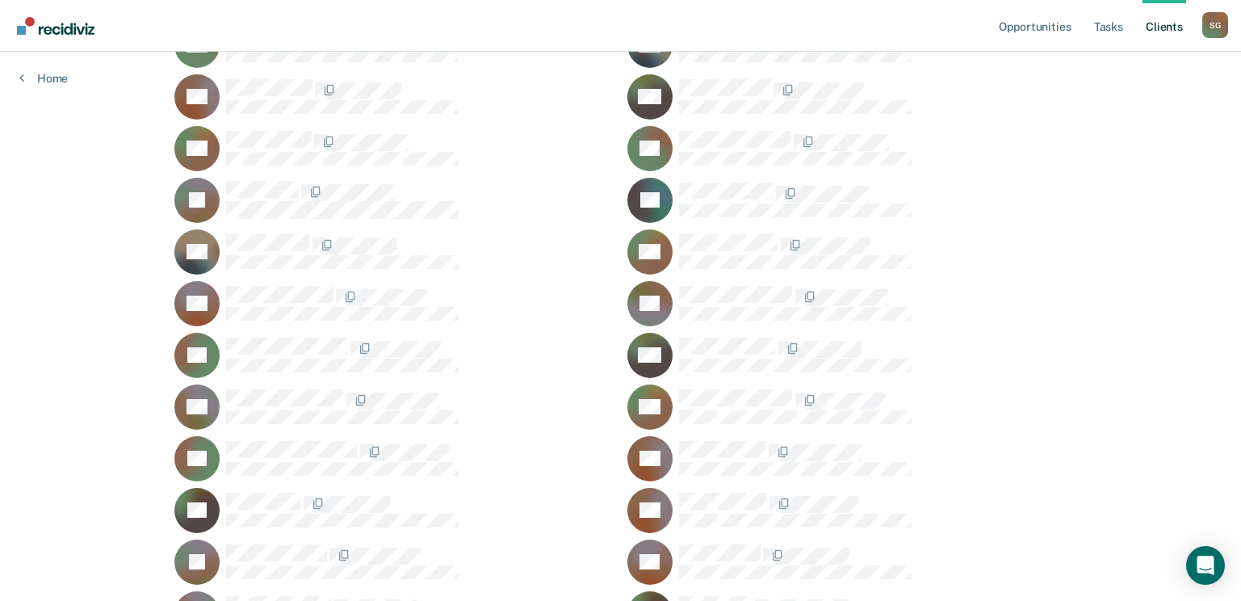
scroll to position [3633, 0]
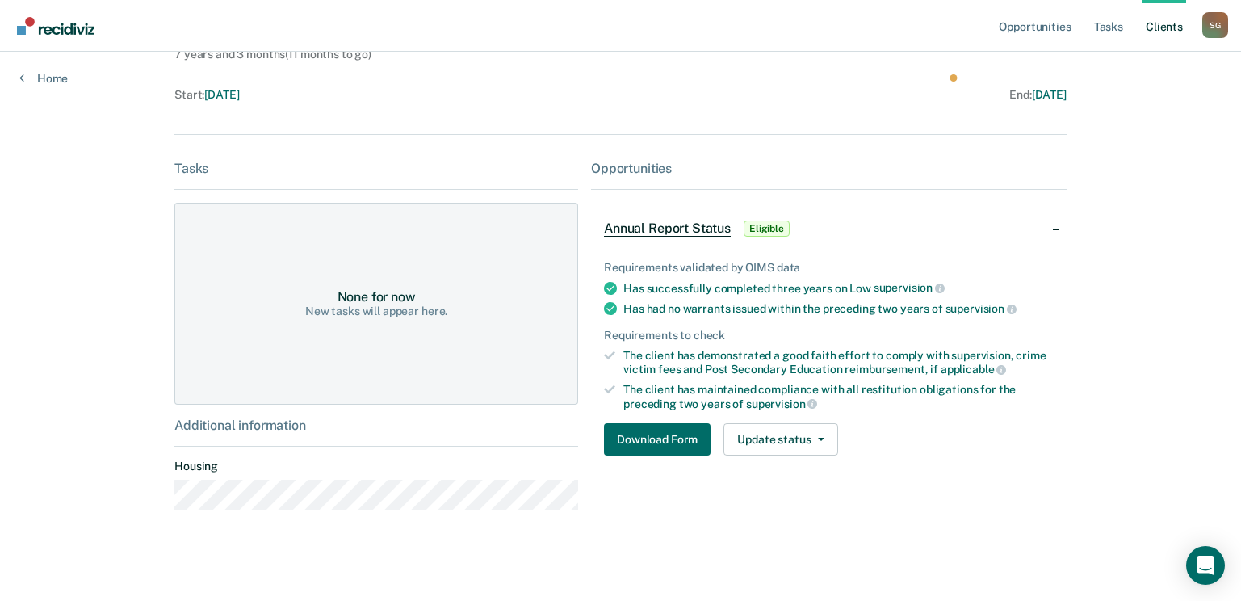
scroll to position [161, 0]
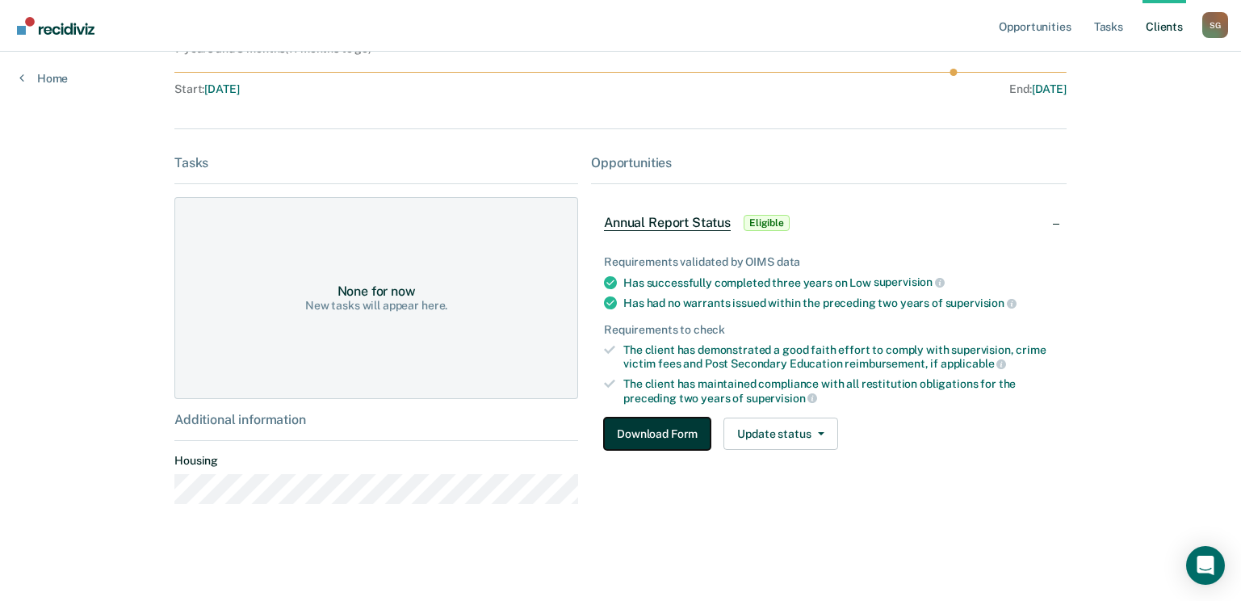
click at [629, 416] on div "Requirements validated by OIMS data Has successfully completed three years on L…" at bounding box center [829, 346] width 476 height 234
click at [660, 431] on button "Download Form" at bounding box center [657, 433] width 107 height 32
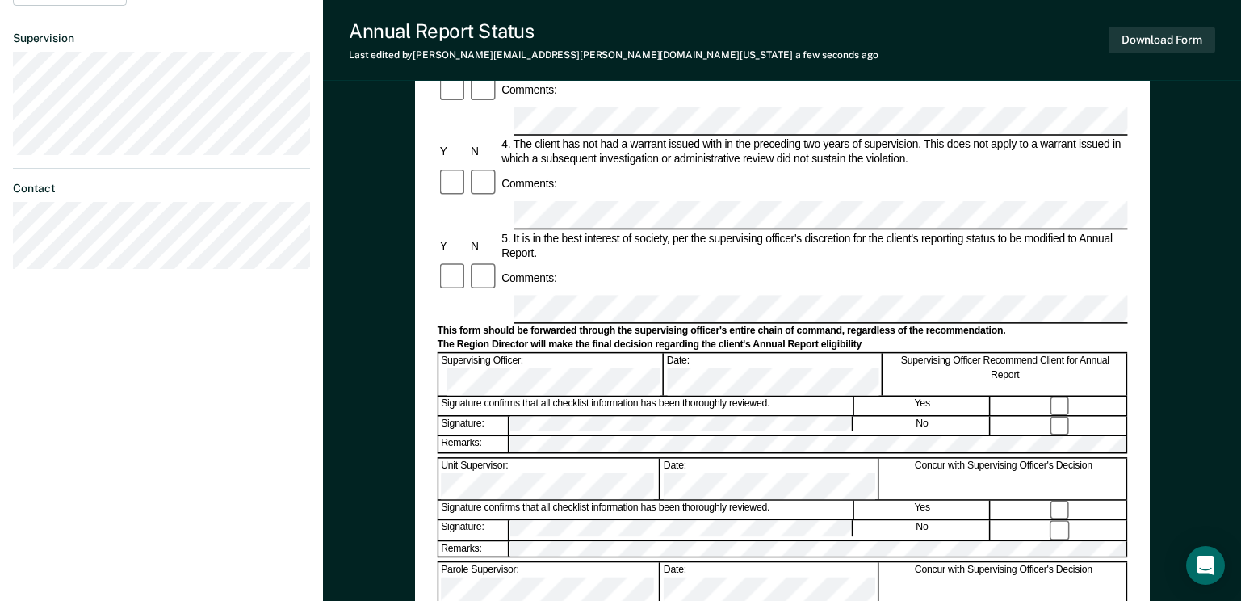
scroll to position [617, 0]
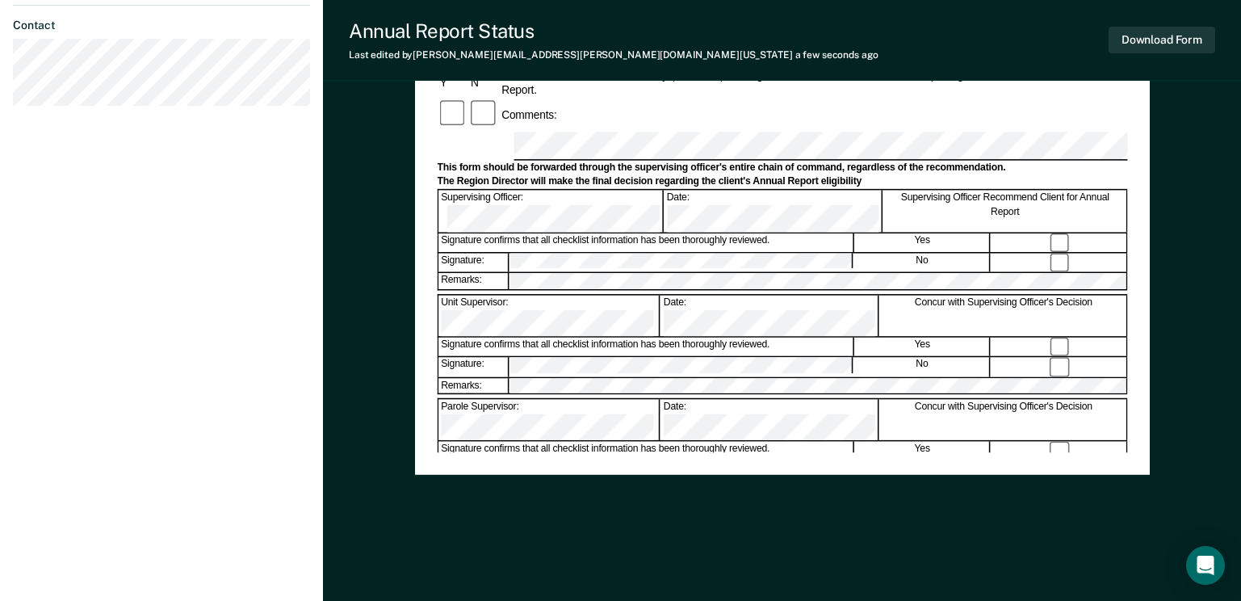
click at [1171, 30] on button "Download Form" at bounding box center [1161, 40] width 107 height 27
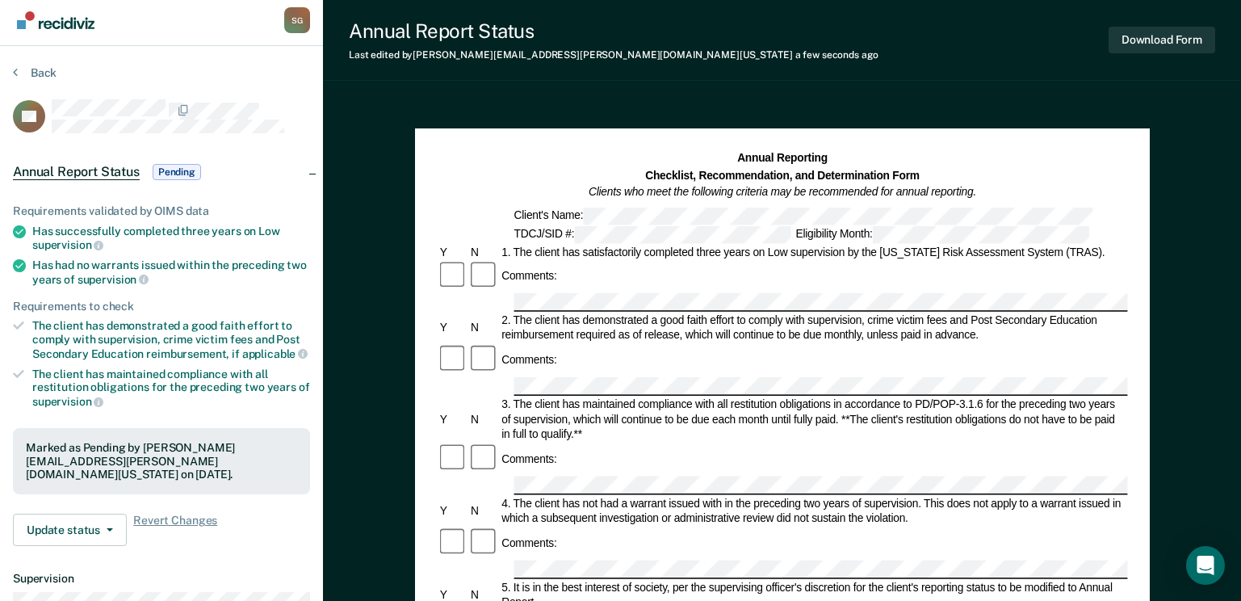
scroll to position [0, 0]
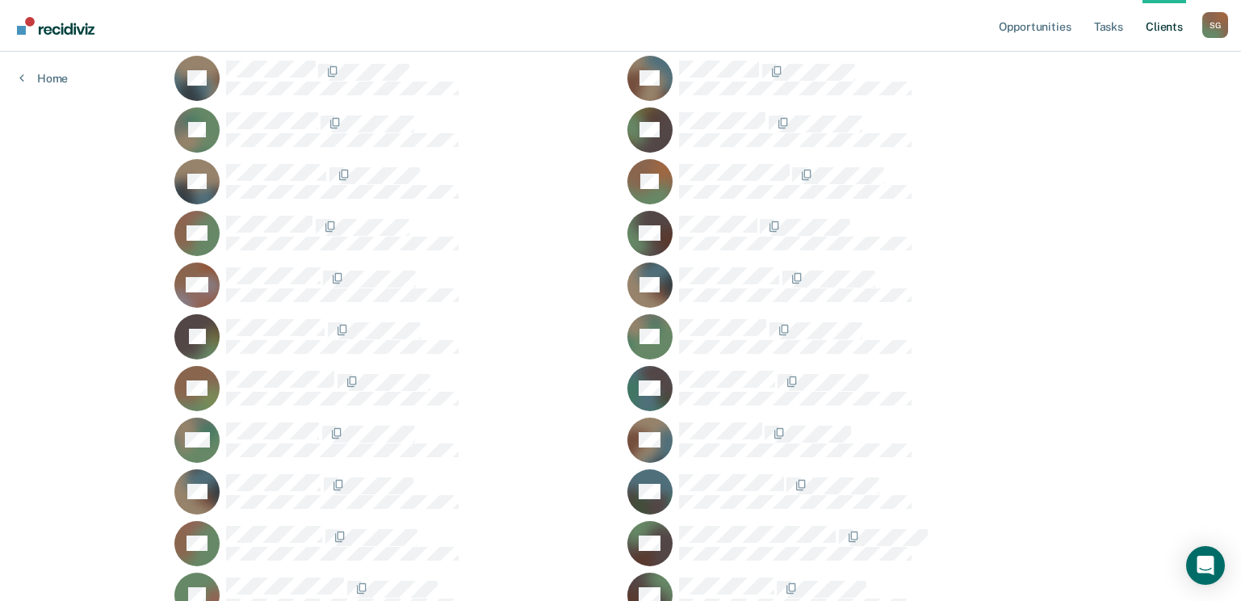
scroll to position [888, 0]
